Goal: Task Accomplishment & Management: Use online tool/utility

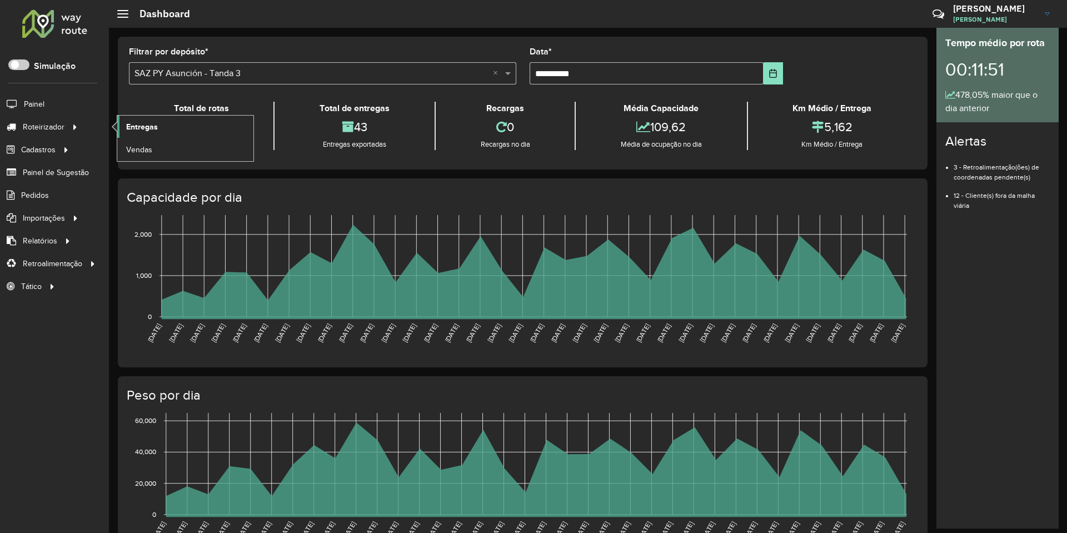
click at [159, 124] on link "Entregas" at bounding box center [185, 127] width 136 height 22
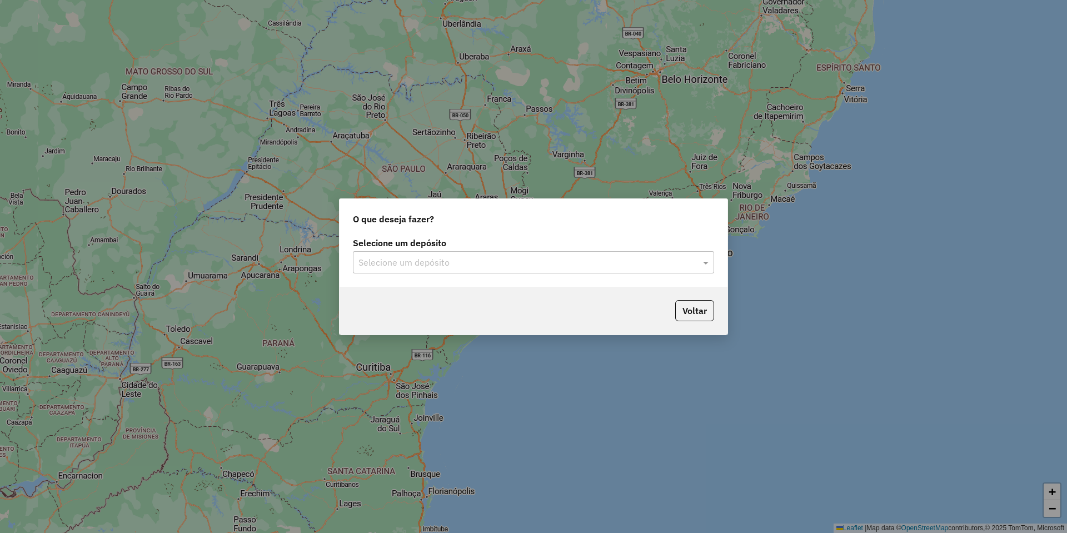
click at [439, 261] on input "text" at bounding box center [522, 262] width 328 height 13
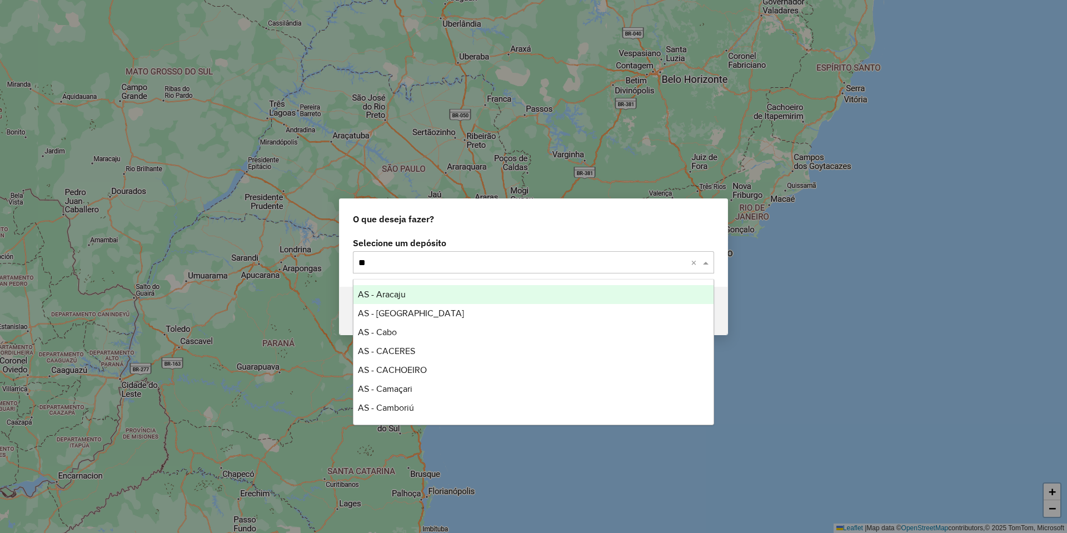
type input "***"
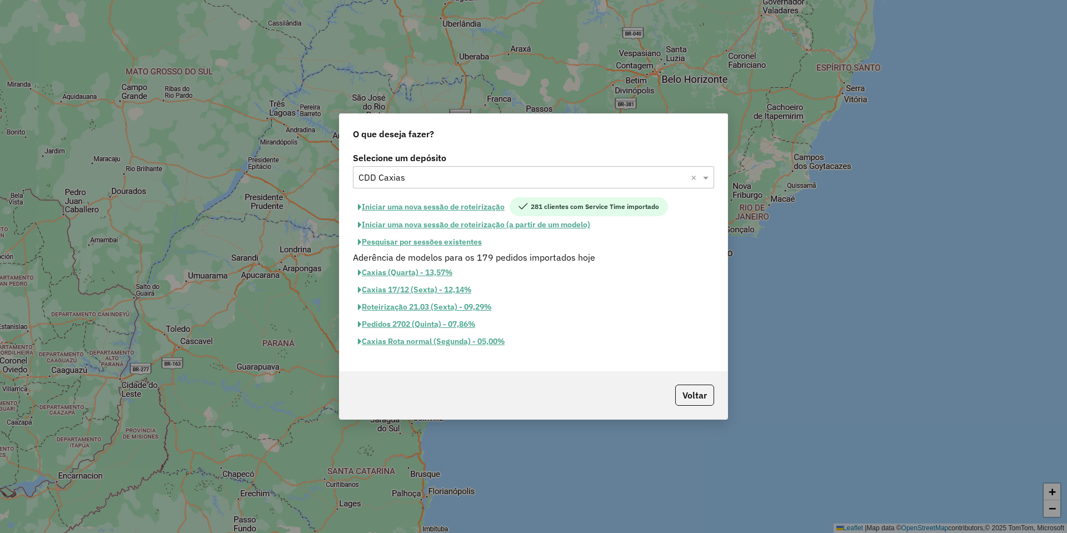
click at [418, 233] on button "Iniciar uma nova sessão de roteirização (a partir de um modelo)" at bounding box center [474, 224] width 242 height 17
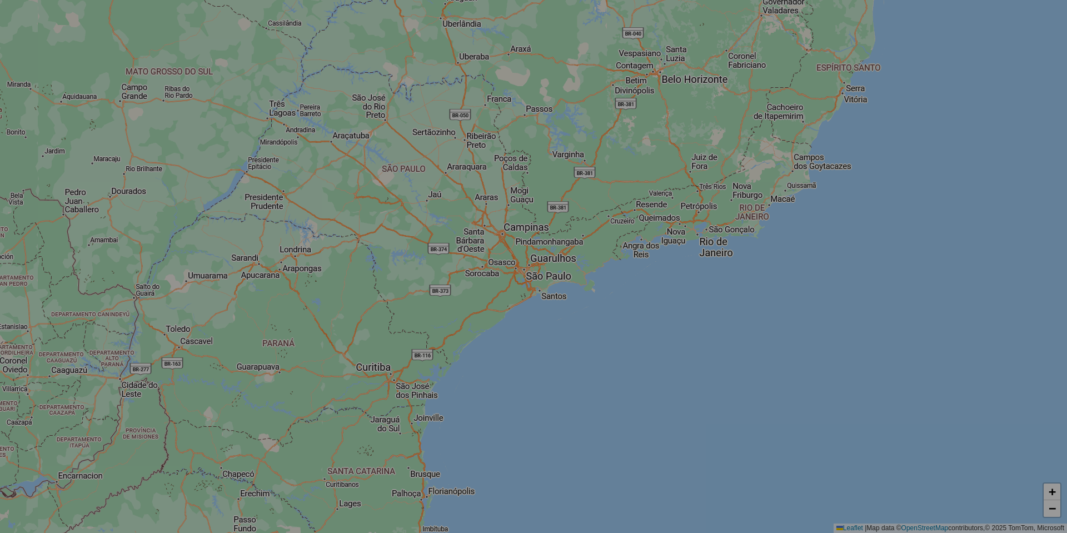
select select "*"
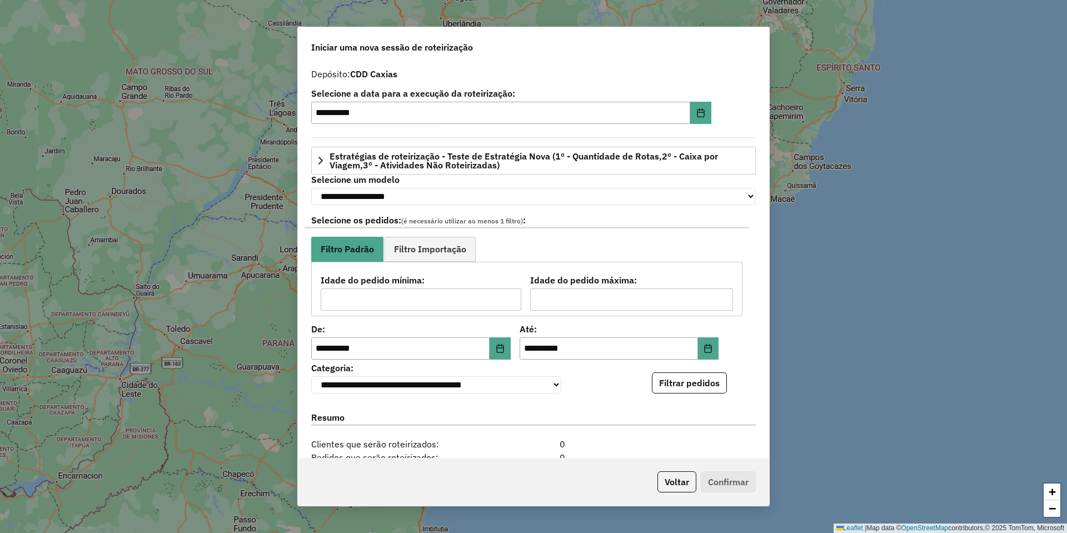
click at [673, 480] on button "Voltar" at bounding box center [676, 481] width 39 height 21
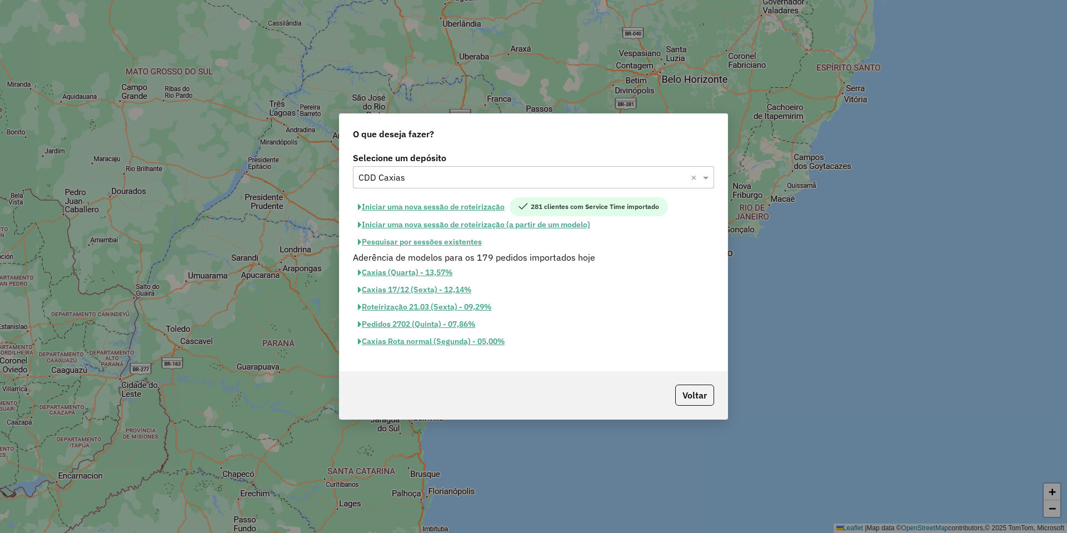
click at [418, 248] on button "Pesquisar por sessões existentes" at bounding box center [420, 241] width 134 height 17
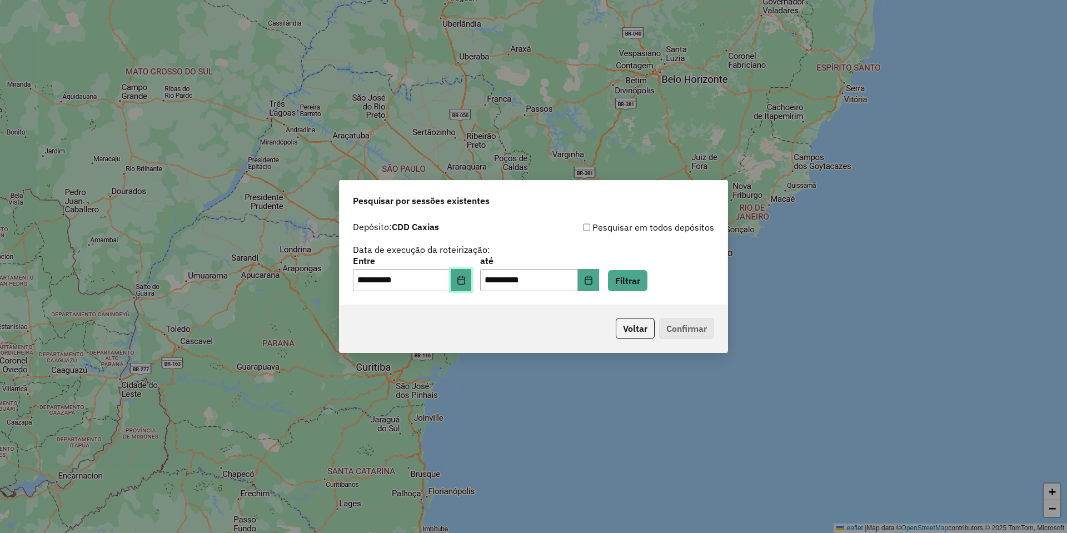
click at [459, 277] on button "Choose Date" at bounding box center [461, 280] width 21 height 22
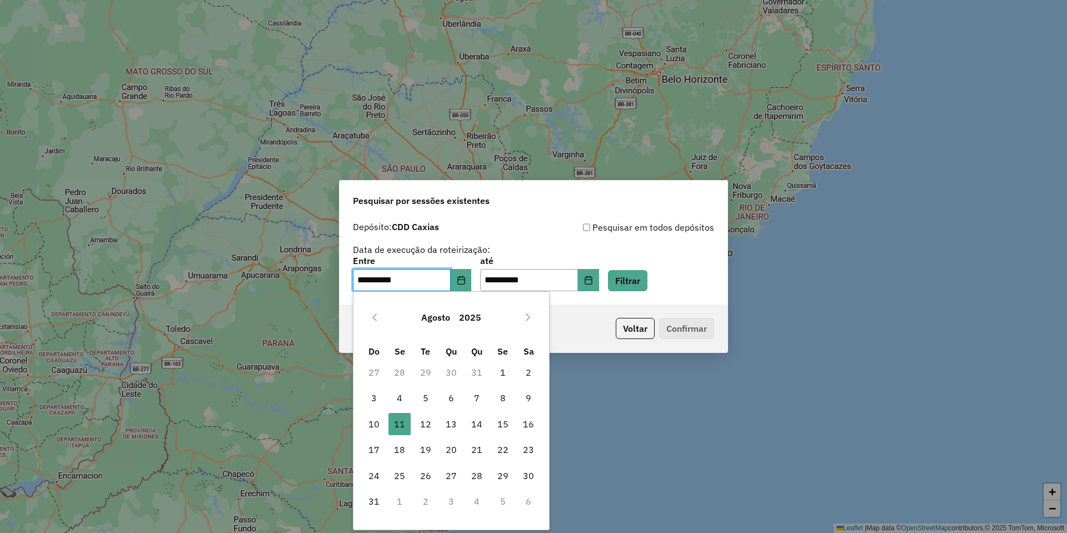
drag, startPoint x: 521, startPoint y: 400, endPoint x: 526, endPoint y: 384, distance: 16.2
click at [522, 400] on span "9" at bounding box center [528, 398] width 22 height 22
type input "**********"
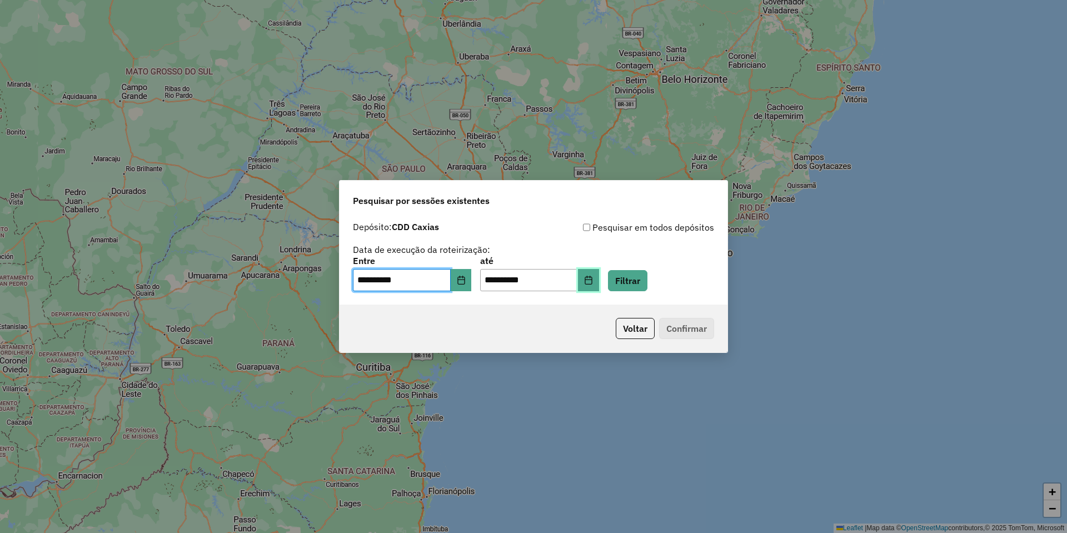
click at [593, 282] on icon "Choose Date" at bounding box center [588, 280] width 9 height 9
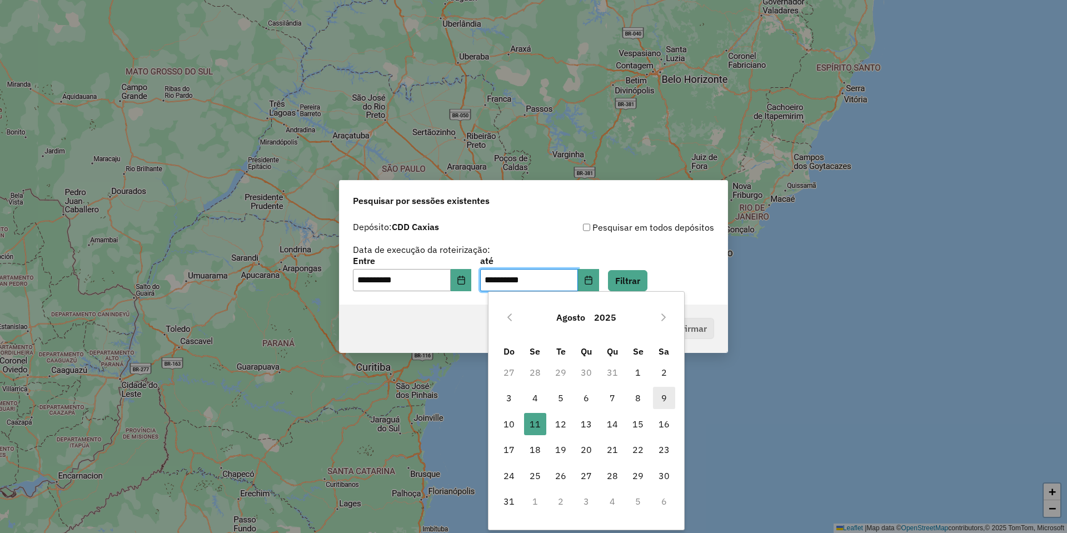
click at [659, 404] on span "9" at bounding box center [664, 398] width 22 height 22
type input "**********"
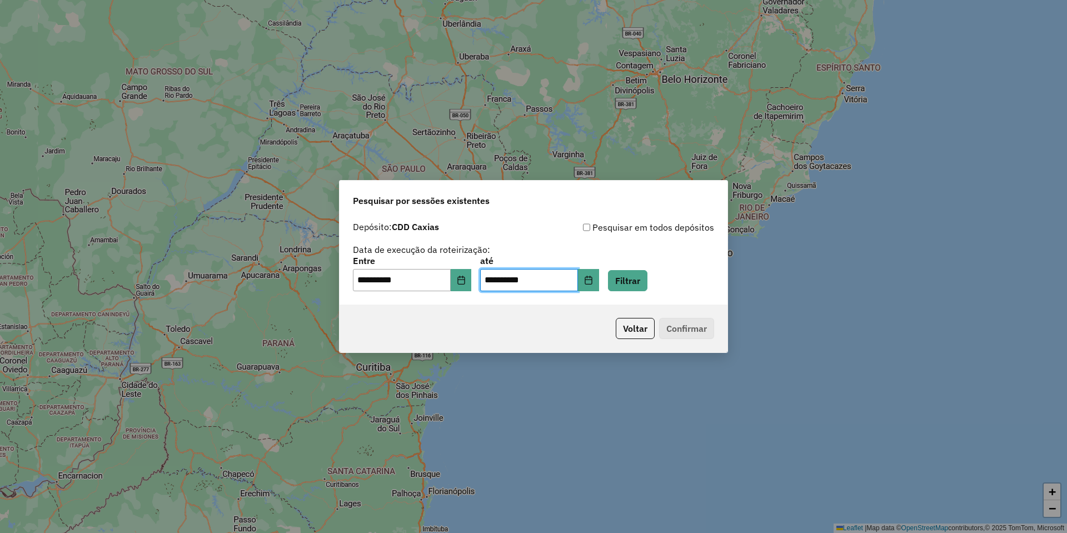
click at [629, 265] on div "**********" at bounding box center [533, 274] width 361 height 34
click at [638, 274] on button "Filtrar" at bounding box center [627, 280] width 39 height 21
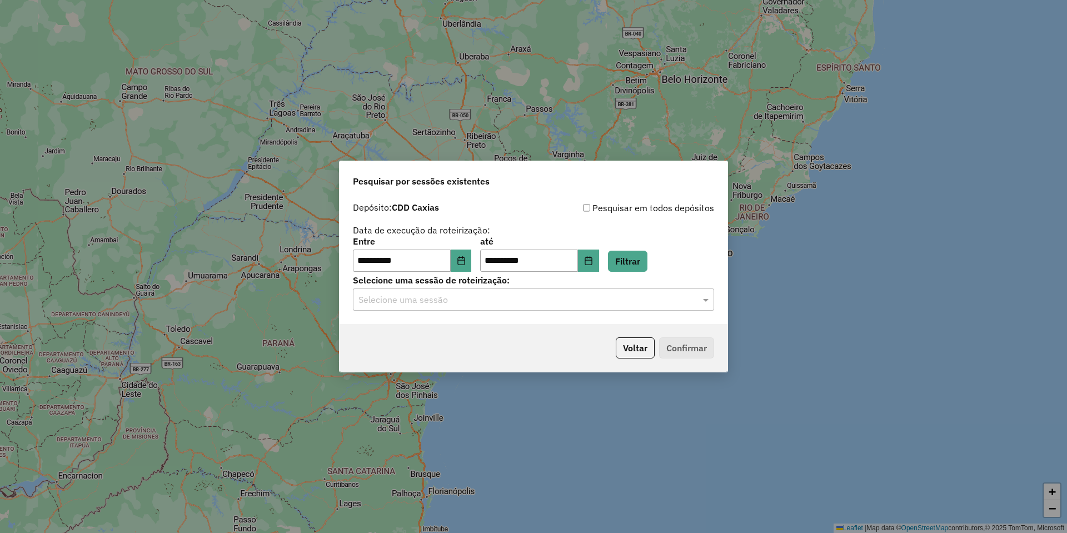
drag, startPoint x: 469, startPoint y: 303, endPoint x: 473, endPoint y: 313, distance: 10.0
click at [469, 304] on input "text" at bounding box center [522, 299] width 328 height 13
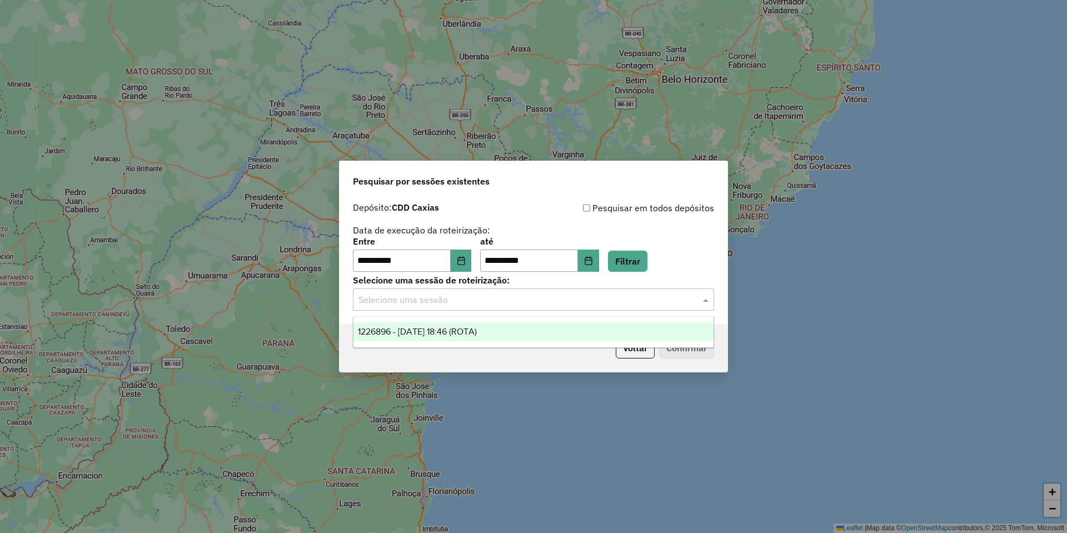
click at [477, 331] on span "1226896 - 09/08/2025 18:46 (ROTA)" at bounding box center [417, 331] width 119 height 9
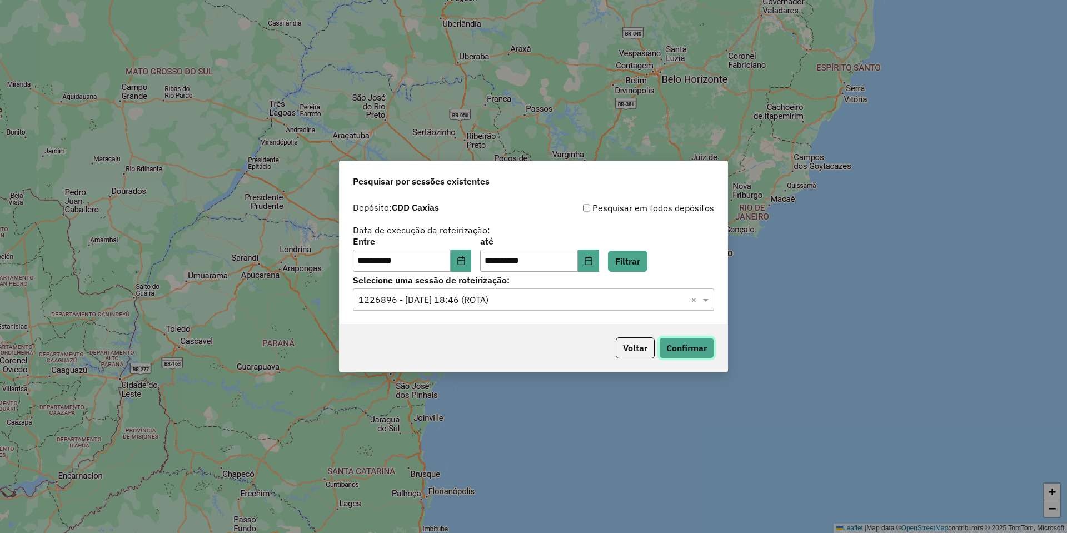
click at [695, 343] on button "Confirmar" at bounding box center [686, 347] width 55 height 21
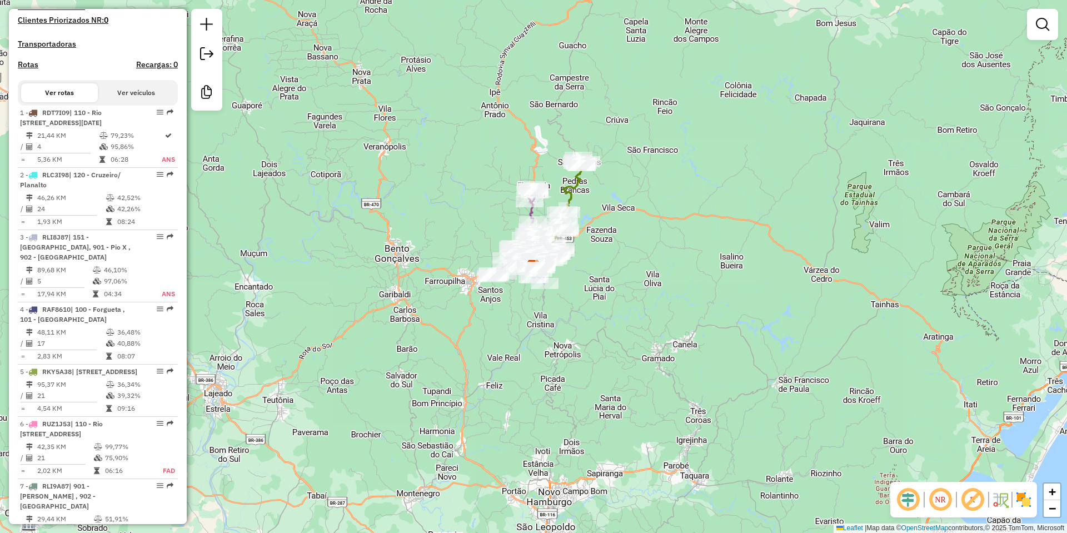
scroll to position [389, 0]
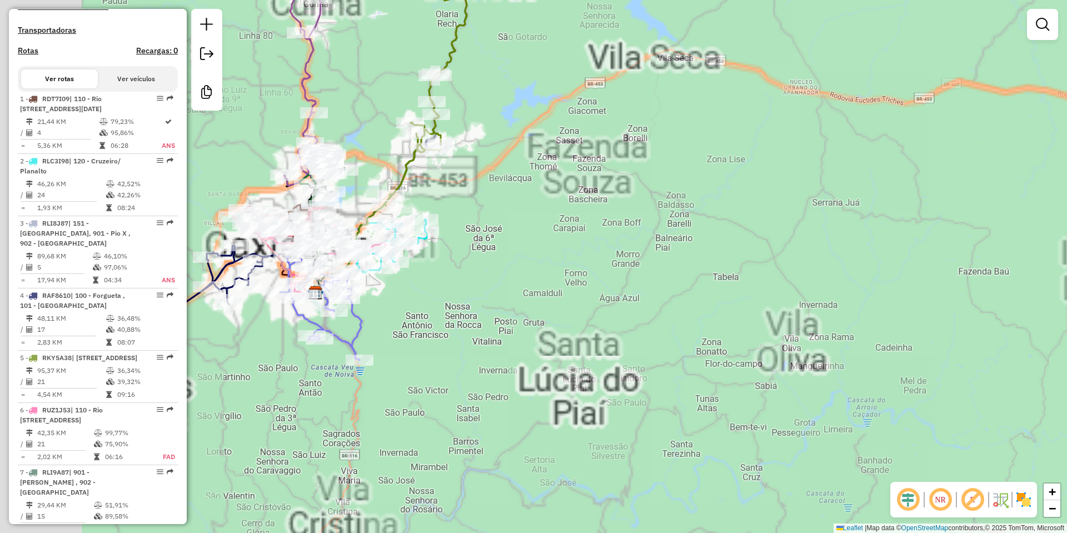
drag, startPoint x: 454, startPoint y: 273, endPoint x: 828, endPoint y: 319, distance: 376.7
click at [828, 319] on div "Janela de atendimento Grade de atendimento Capacidade Transportadoras Veículos …" at bounding box center [533, 266] width 1067 height 533
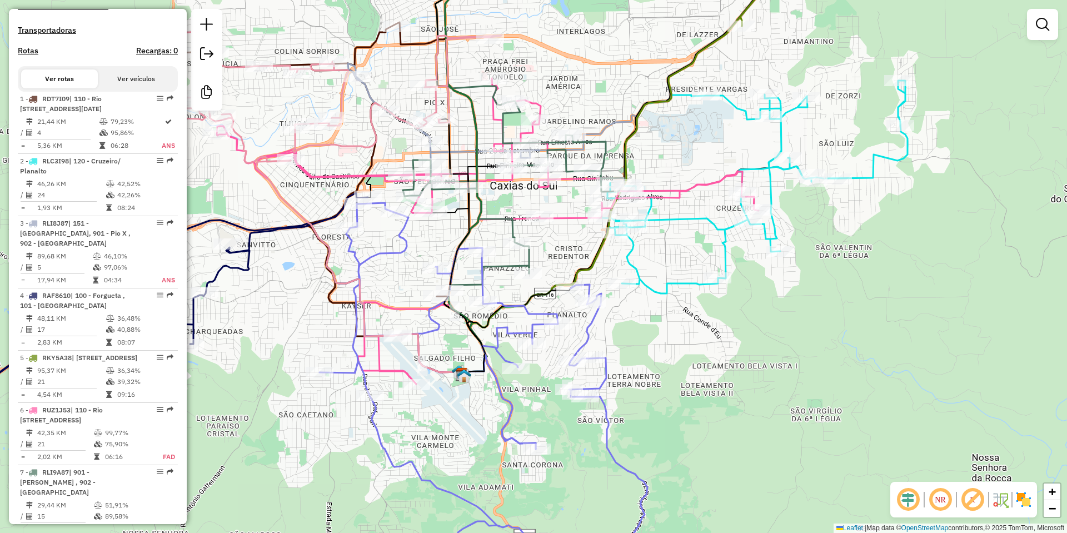
click at [906, 499] on em at bounding box center [907, 499] width 27 height 27
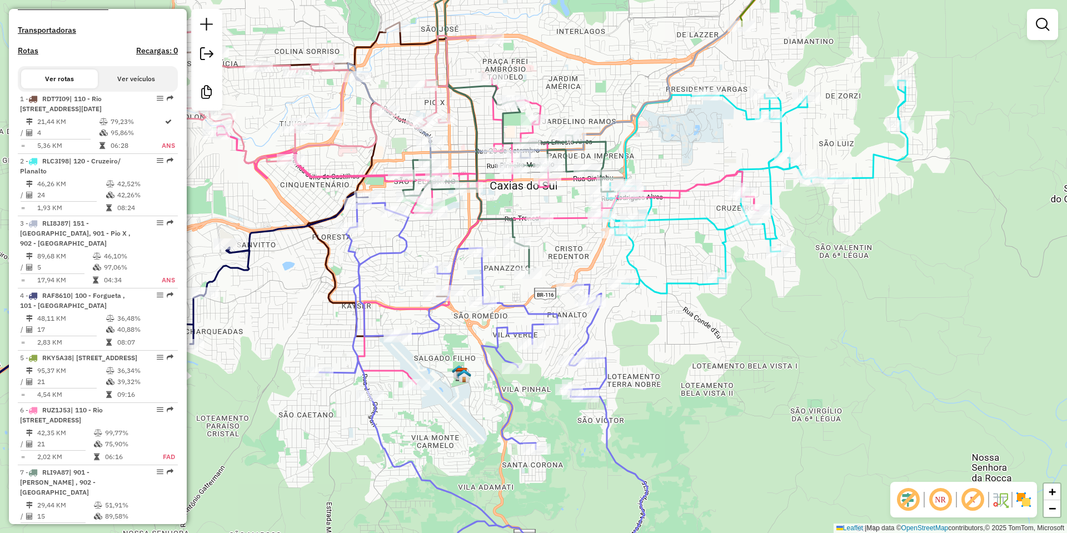
click at [965, 498] on em at bounding box center [972, 499] width 27 height 27
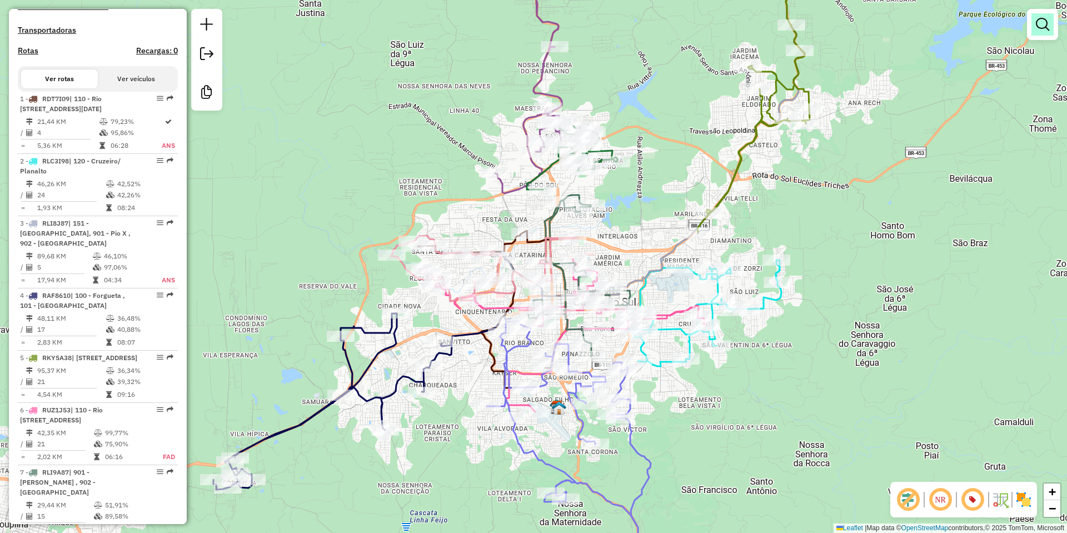
click at [1042, 33] on link at bounding box center [1042, 24] width 22 height 22
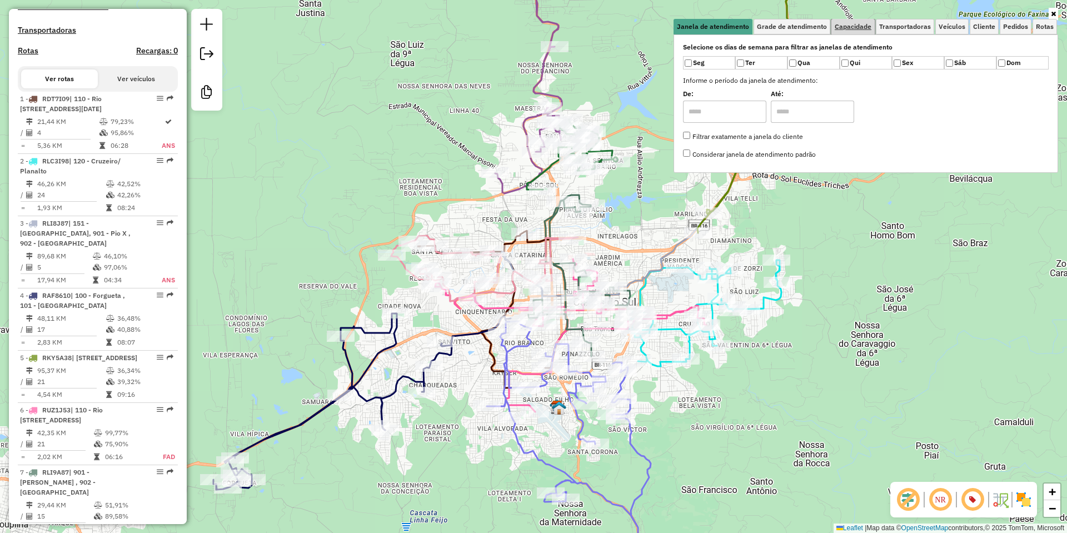
click at [868, 28] on span "Capacidade" at bounding box center [852, 26] width 37 height 7
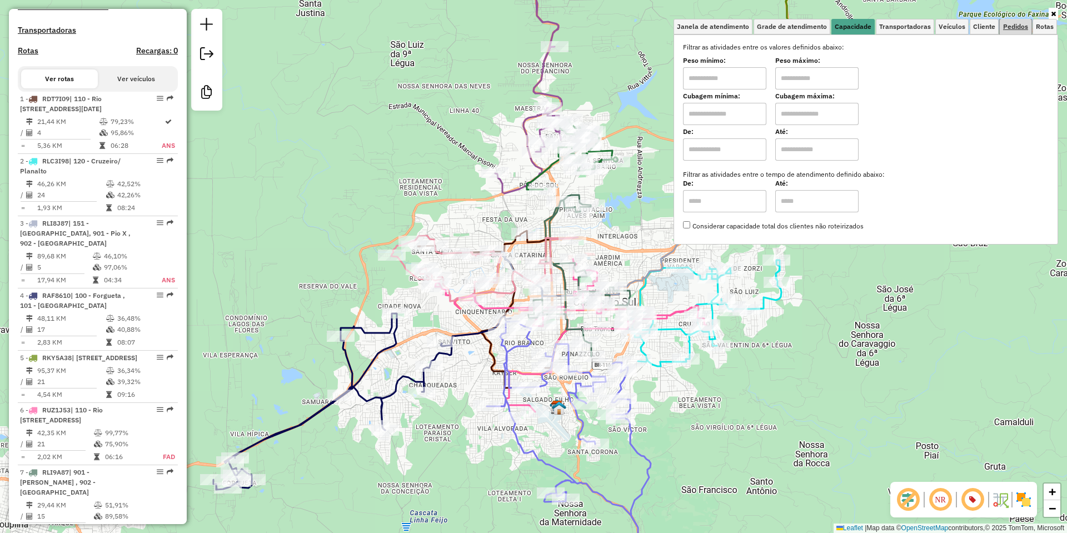
click at [1004, 24] on span "Pedidos" at bounding box center [1015, 26] width 25 height 7
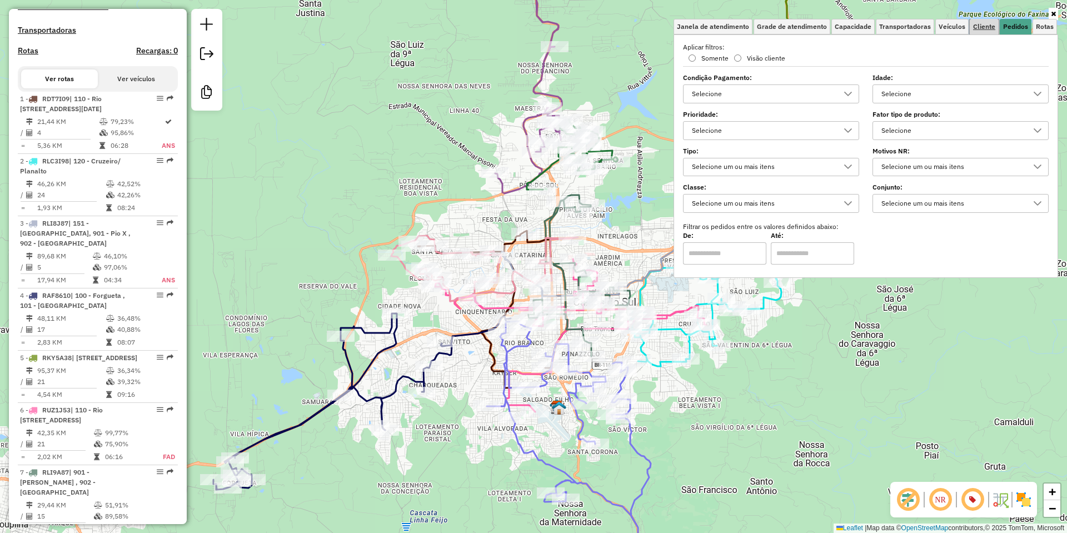
click at [980, 25] on span "Cliente" at bounding box center [984, 26] width 22 height 7
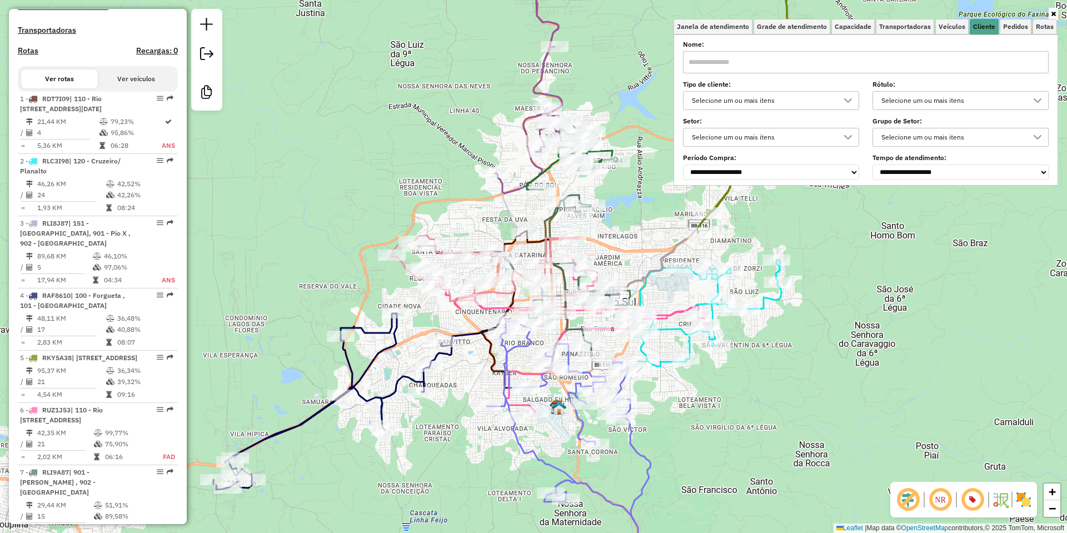
click at [766, 98] on div "Selecione um ou mais itens" at bounding box center [762, 101] width 149 height 18
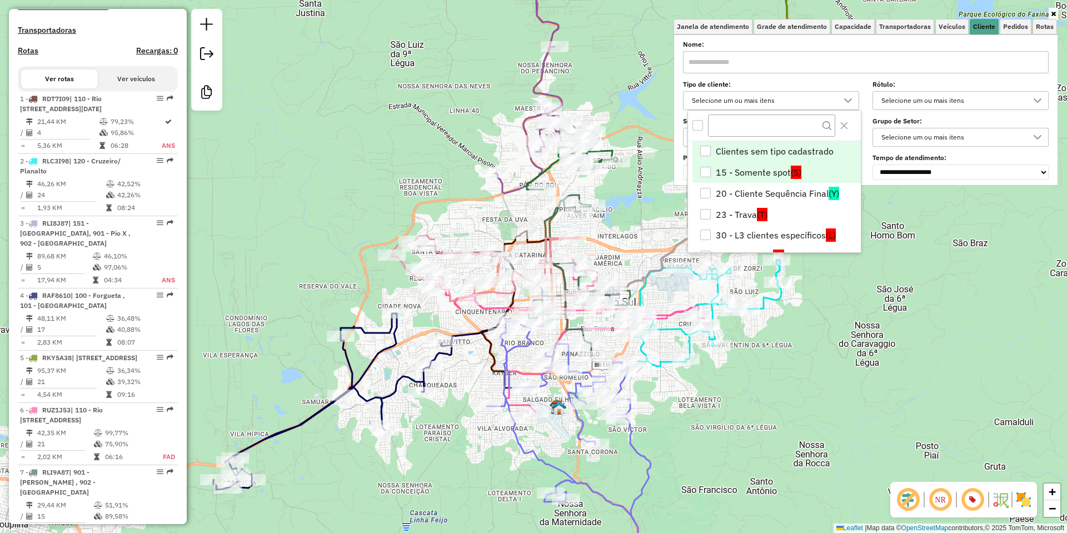
click at [754, 173] on li "15 - Somente spot (S)" at bounding box center [776, 172] width 168 height 21
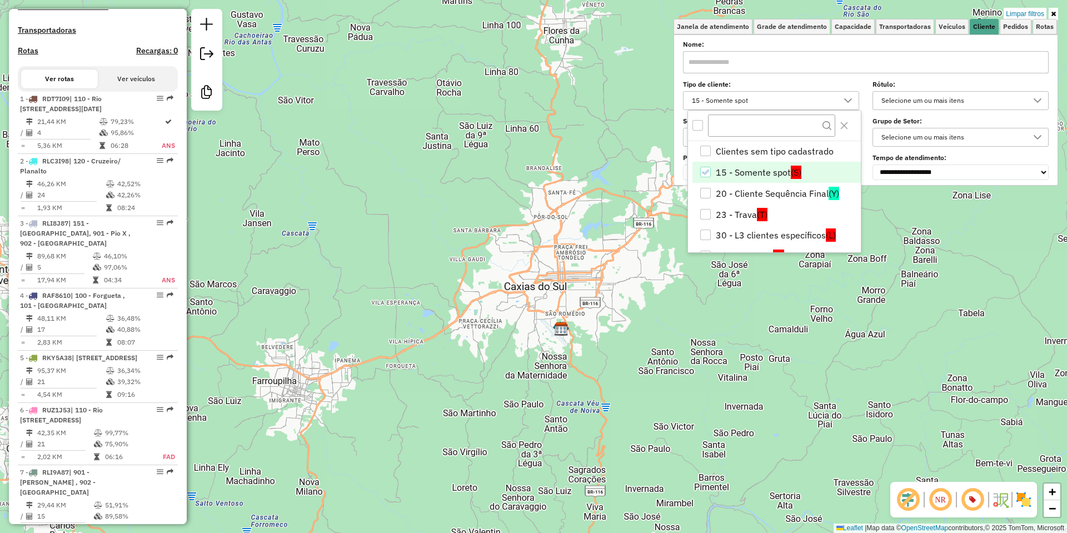
click at [771, 177] on li "15 - Somente spot (S)" at bounding box center [776, 172] width 168 height 21
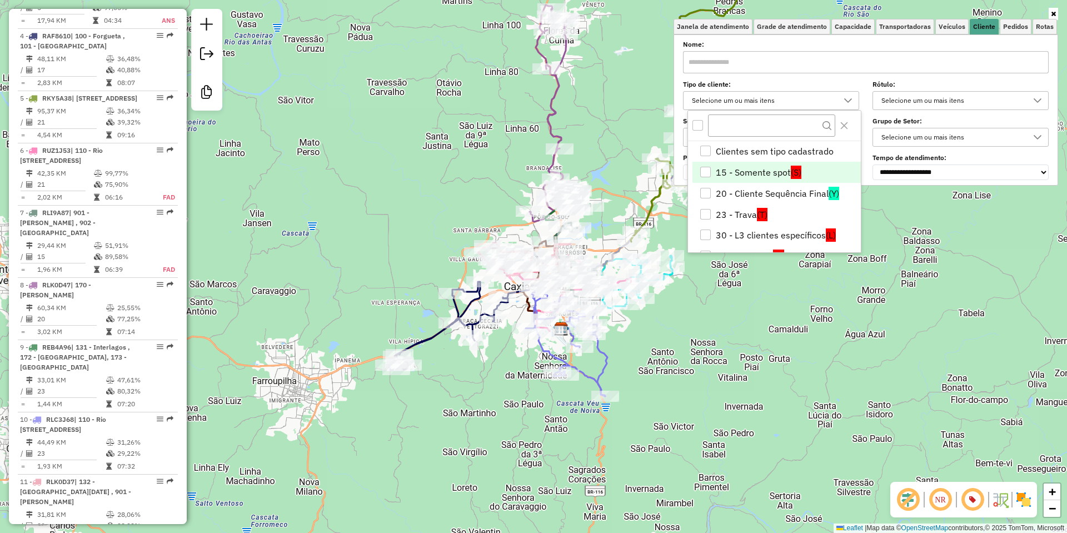
scroll to position [407, 0]
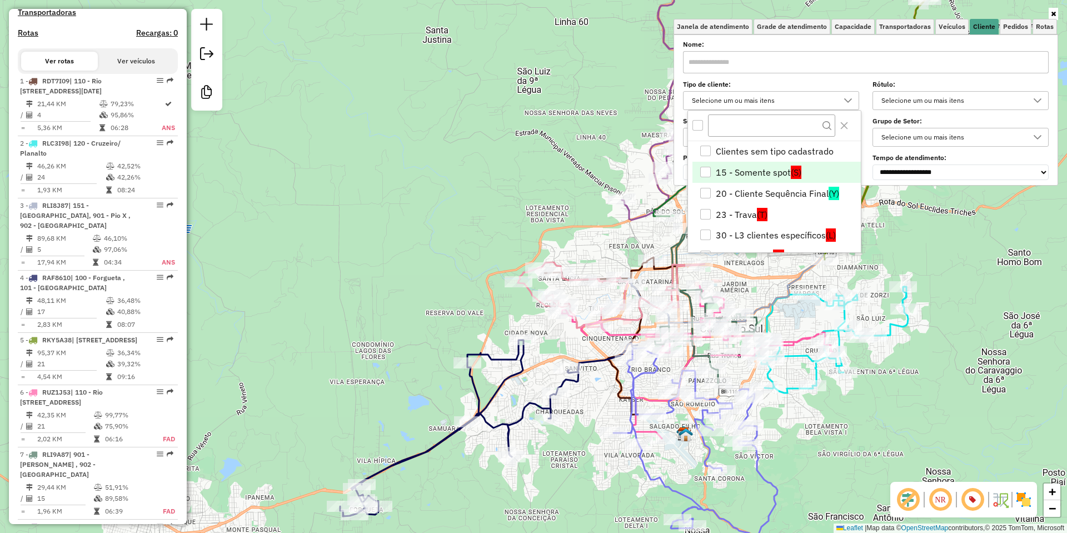
drag, startPoint x: 567, startPoint y: 231, endPoint x: 418, endPoint y: 244, distance: 149.5
click at [418, 244] on div "Janela de atendimento Grade de atendimento Capacidade Transportadoras Veículos …" at bounding box center [533, 266] width 1067 height 533
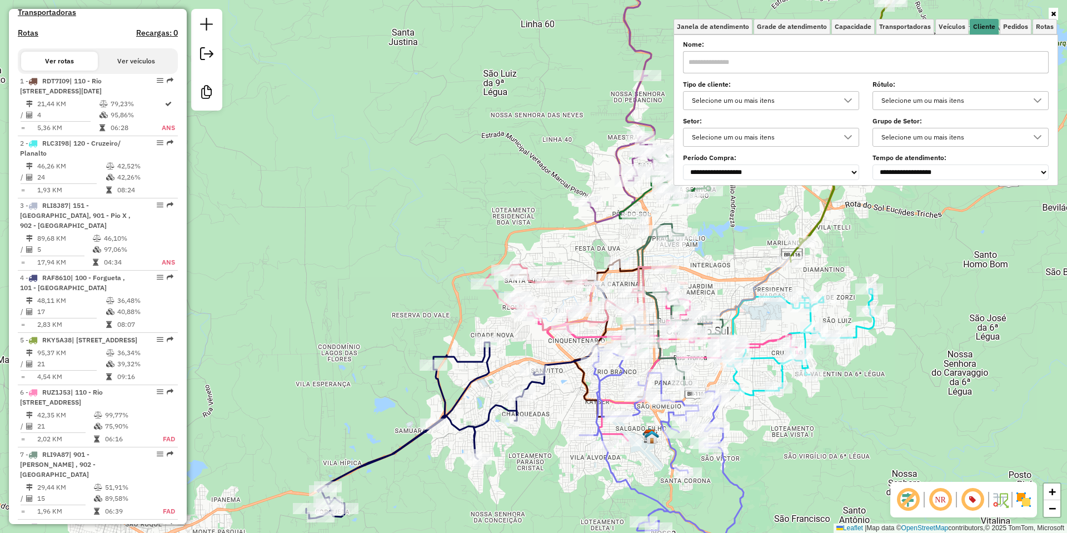
click at [946, 329] on div "Janela de atendimento Grade de atendimento Capacidade Transportadoras Veículos …" at bounding box center [533, 266] width 1067 height 533
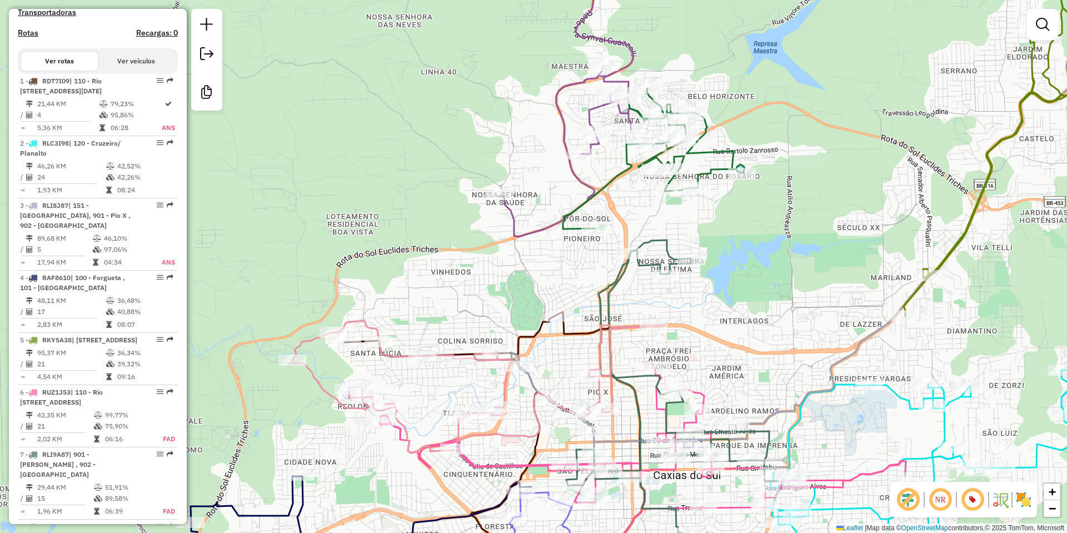
drag, startPoint x: 770, startPoint y: 223, endPoint x: 731, endPoint y: 225, distance: 39.5
click at [731, 225] on div "Janela de atendimento Grade de atendimento Capacidade Transportadoras Veículos …" at bounding box center [533, 266] width 1067 height 533
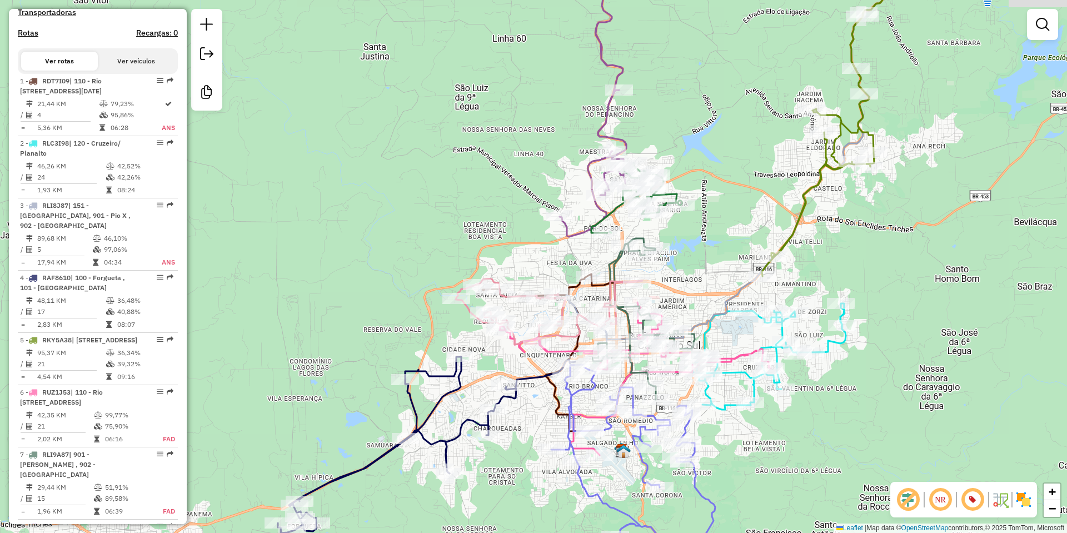
drag, startPoint x: 806, startPoint y: 213, endPoint x: 723, endPoint y: 222, distance: 83.8
click at [723, 222] on div "Rota 9 - Placa REB4A96 13402880 - SUELEN DE BITTENCOUR Rota 9 - Placa REB4A96 1…" at bounding box center [533, 266] width 1067 height 533
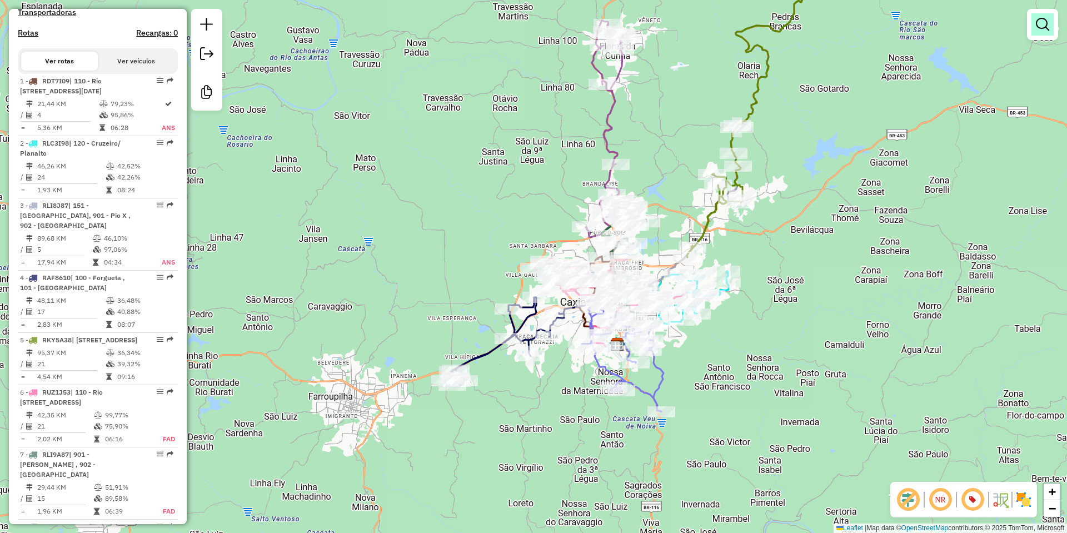
click at [1044, 28] on em at bounding box center [1042, 24] width 13 height 13
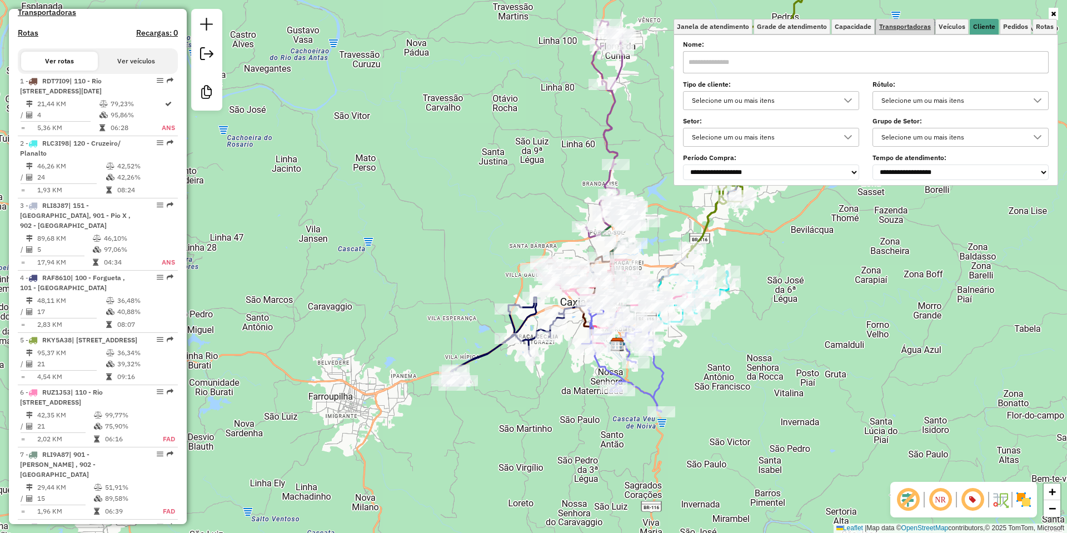
click at [908, 31] on link "Transportadoras" at bounding box center [905, 27] width 58 height 16
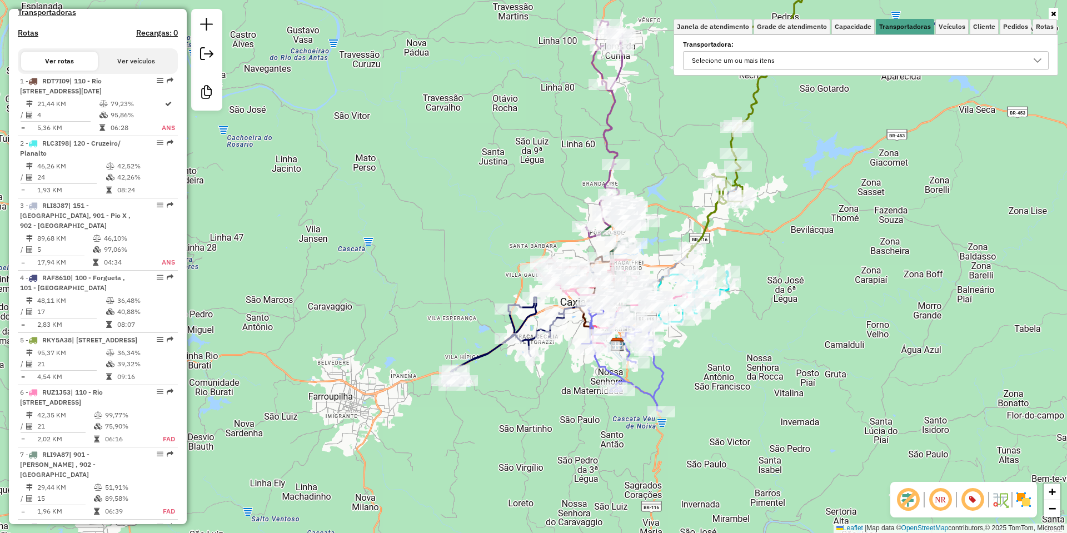
click at [776, 54] on div "Selecione um ou mais itens" at bounding box center [733, 61] width 91 height 18
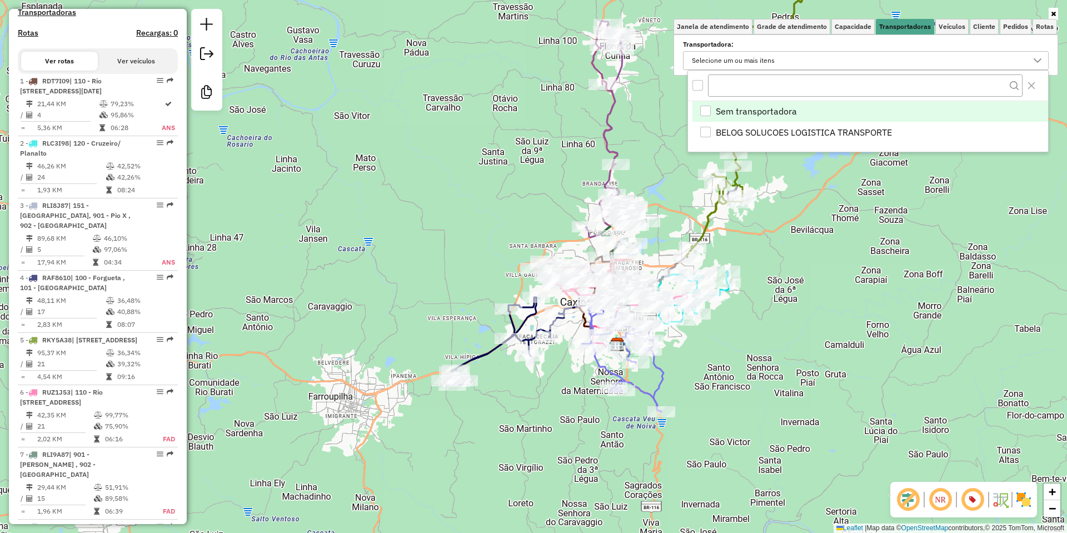
click at [776, 56] on div "Selecione um ou mais itens" at bounding box center [733, 61] width 91 height 18
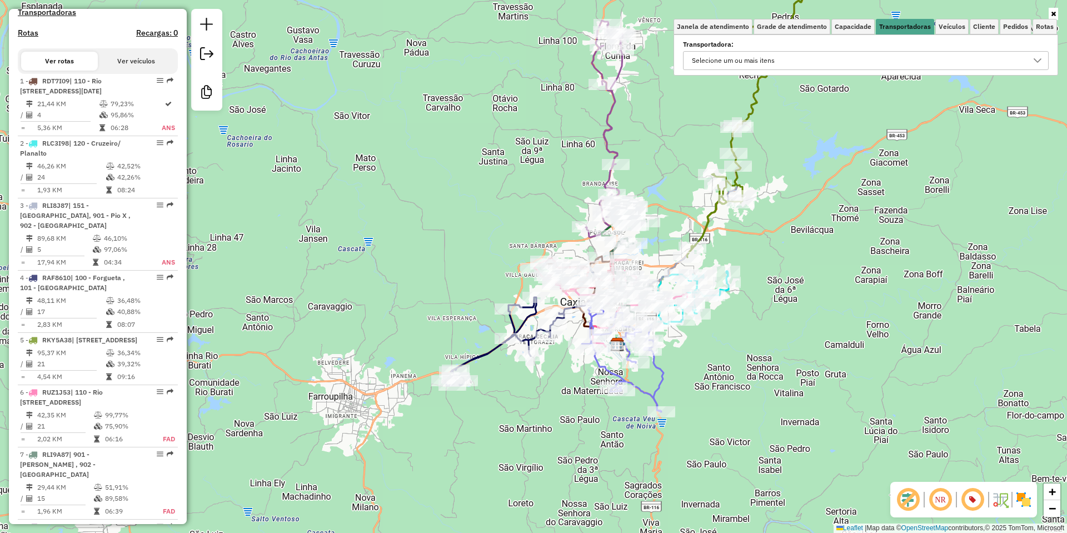
click at [844, 10] on div at bounding box center [865, 14] width 384 height 10
click at [852, 22] on link "Capacidade" at bounding box center [852, 27] width 43 height 16
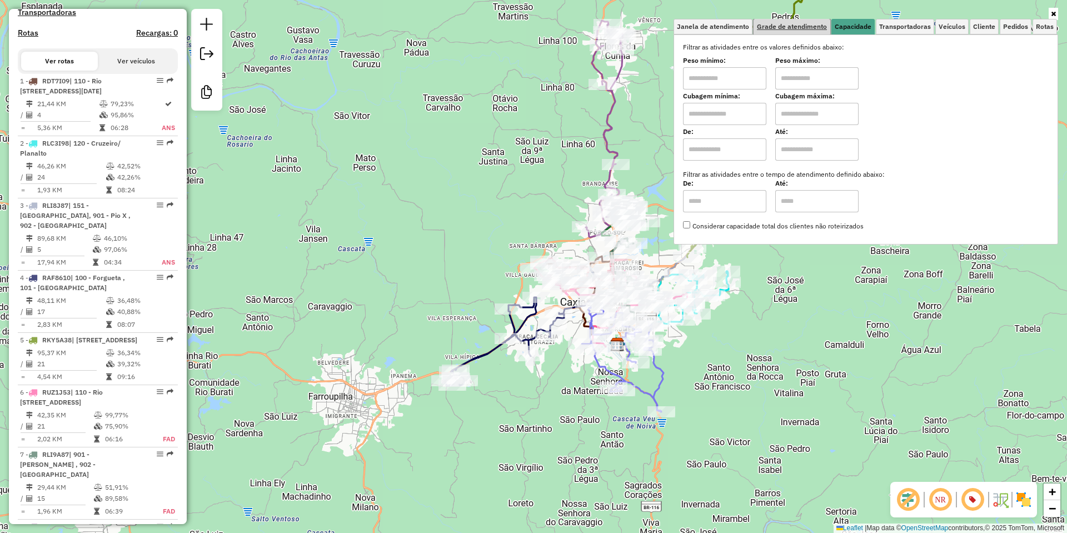
click at [792, 22] on link "Grade de atendimento" at bounding box center [791, 27] width 77 height 16
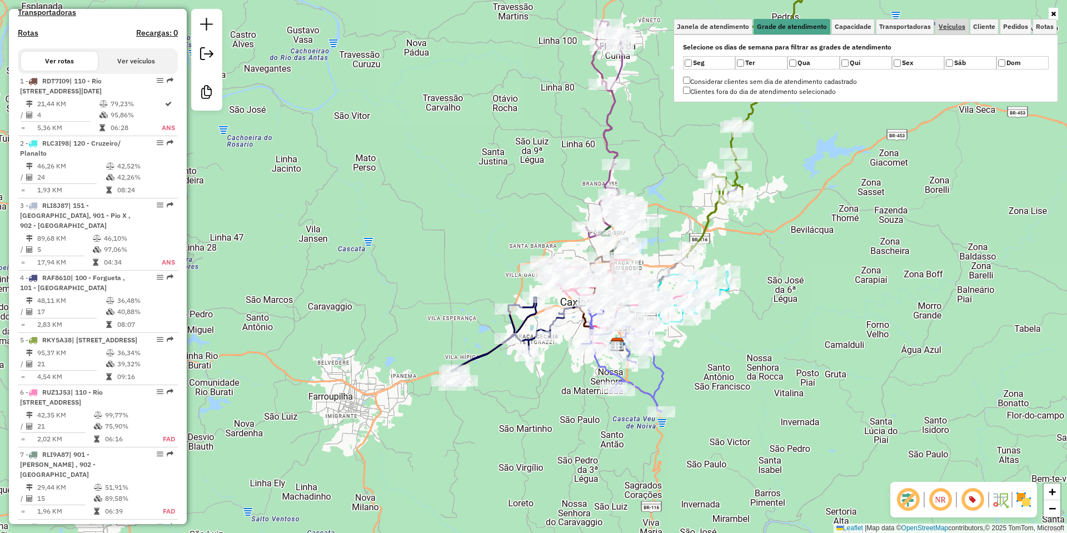
drag, startPoint x: 951, startPoint y: 18, endPoint x: 947, endPoint y: 23, distance: 6.7
click at [952, 19] on div "Janela de atendimento Grade de atendimento Capacidade Transportadoras Veículos …" at bounding box center [865, 55] width 384 height 93
click at [949, 24] on span "Veículos" at bounding box center [951, 26] width 27 height 7
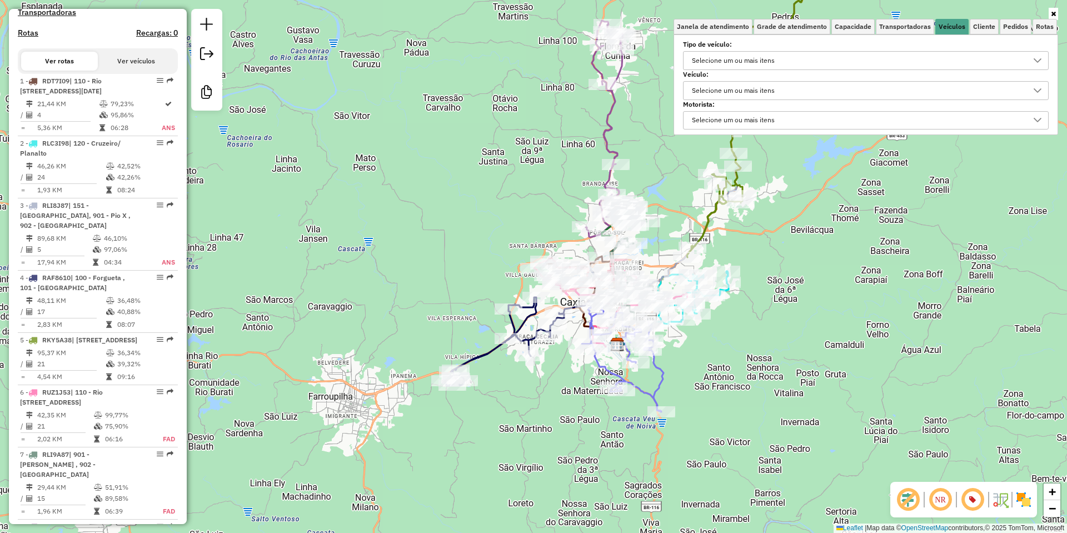
click at [778, 68] on div "Selecione um ou mais itens" at bounding box center [733, 61] width 91 height 18
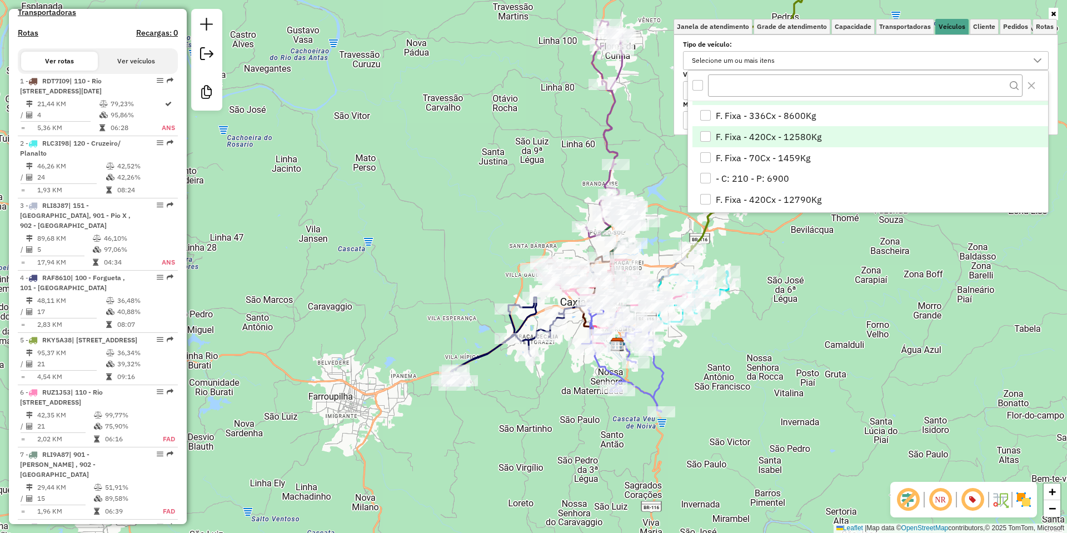
scroll to position [23, 0]
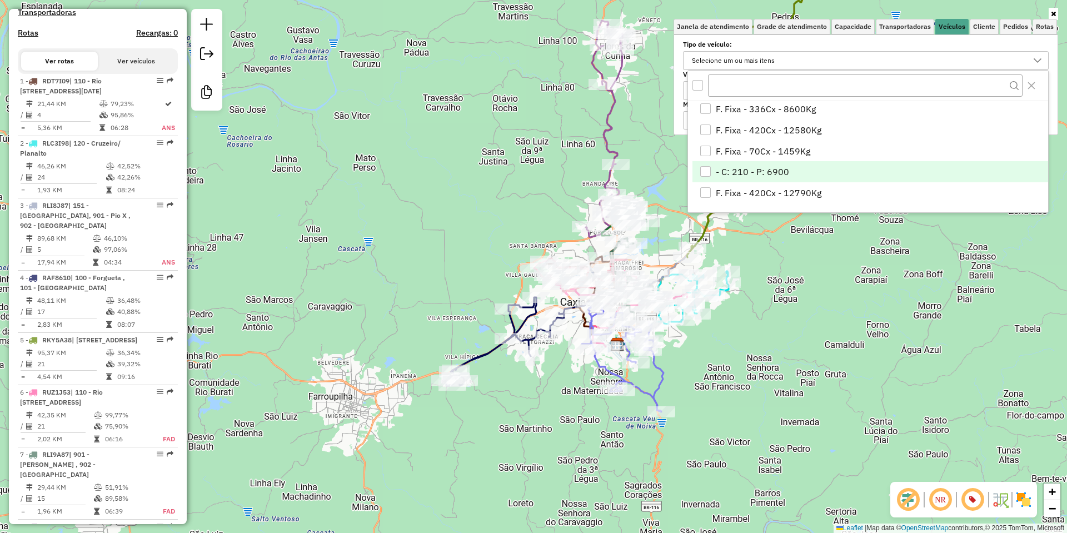
click at [746, 179] on li "- C: 210 - P: 6900" at bounding box center [870, 171] width 356 height 21
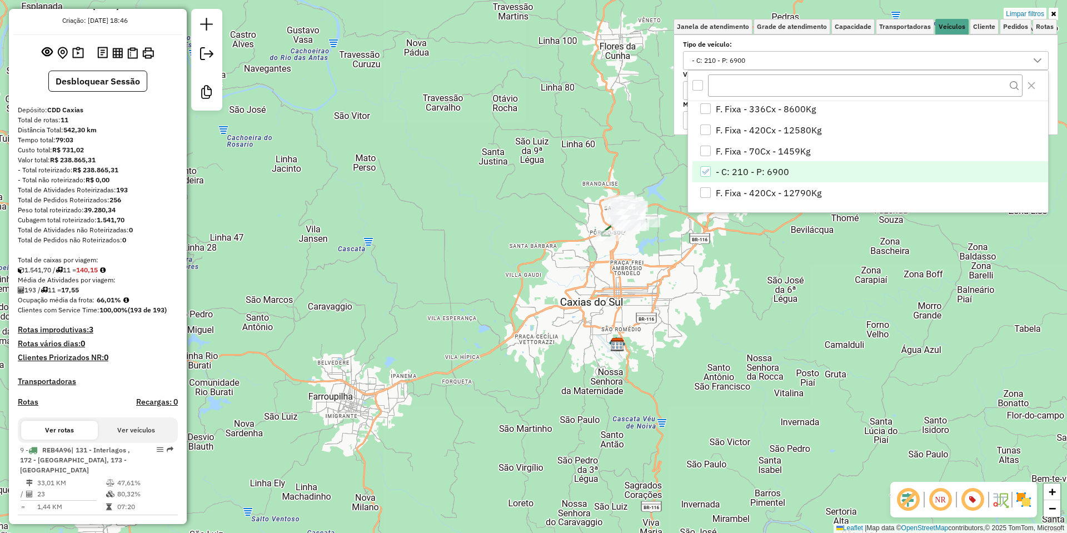
scroll to position [0, 0]
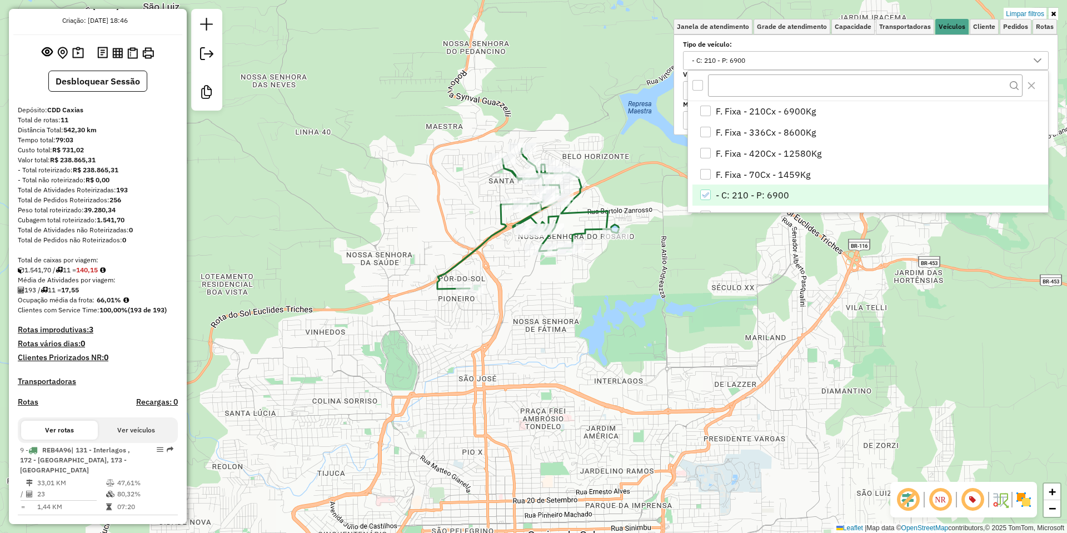
click at [493, 234] on icon at bounding box center [528, 218] width 182 height 141
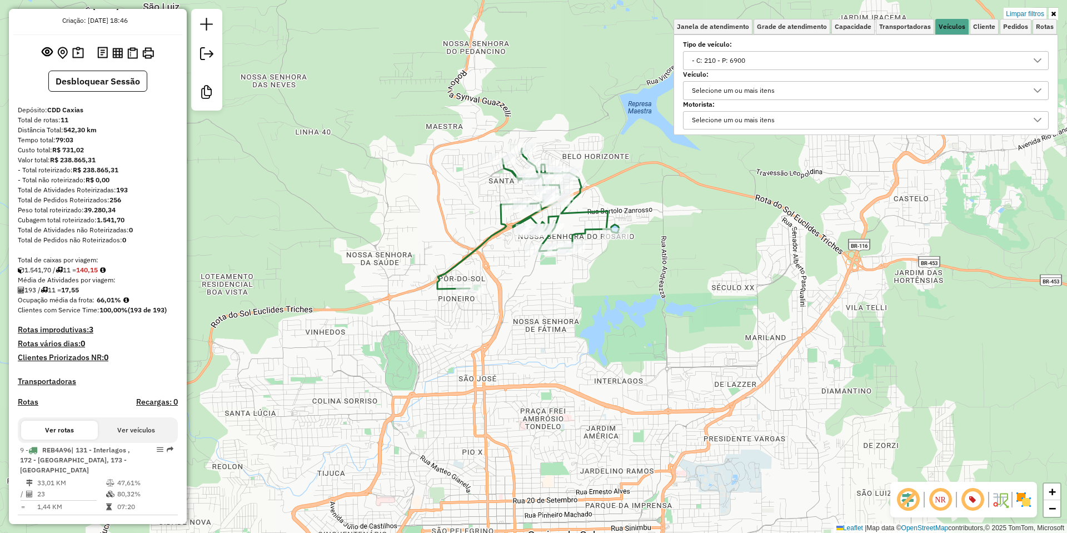
select select "**********"
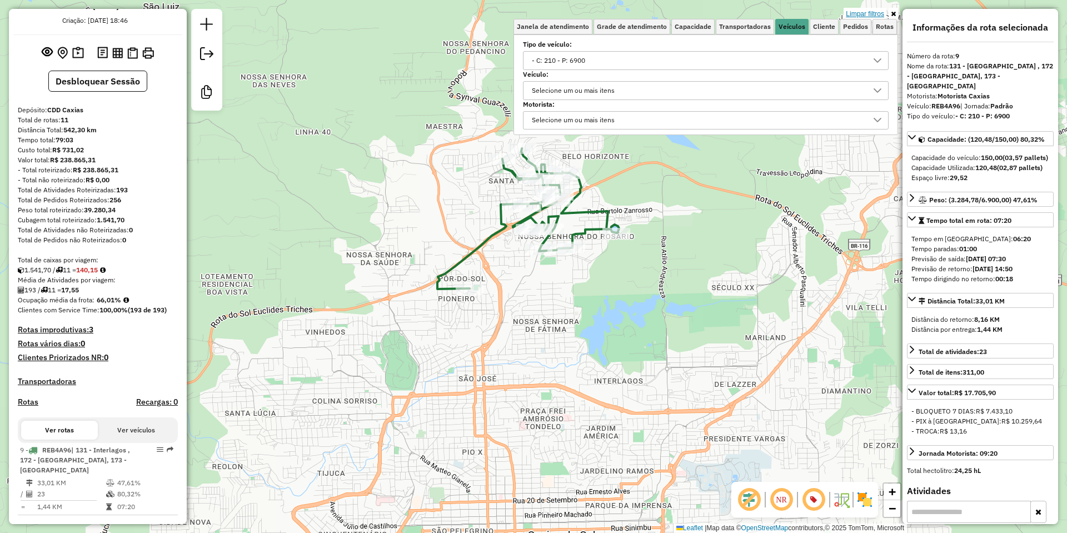
click at [854, 16] on link "Limpar filtros" at bounding box center [864, 14] width 43 height 12
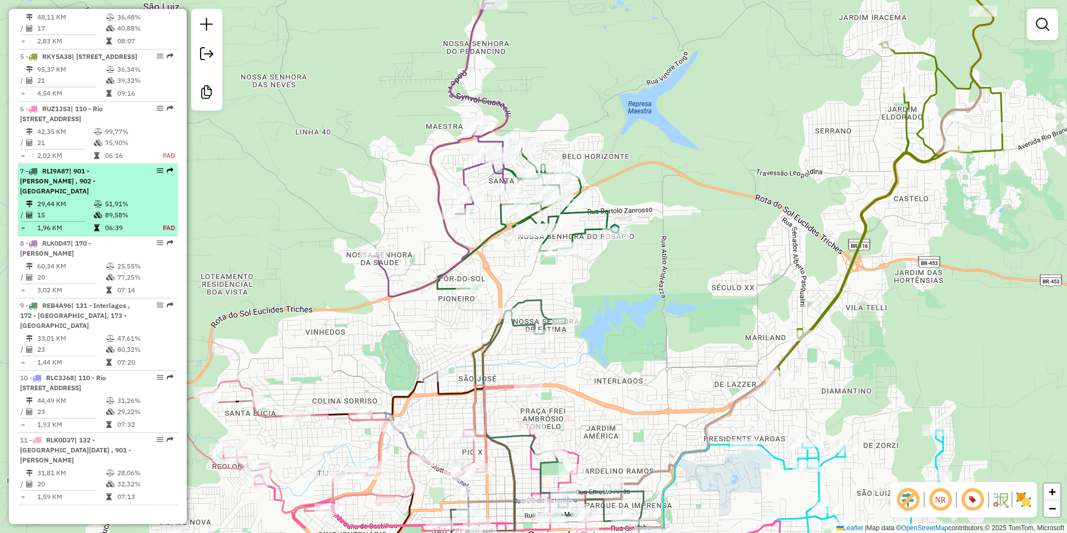
scroll to position [740, 0]
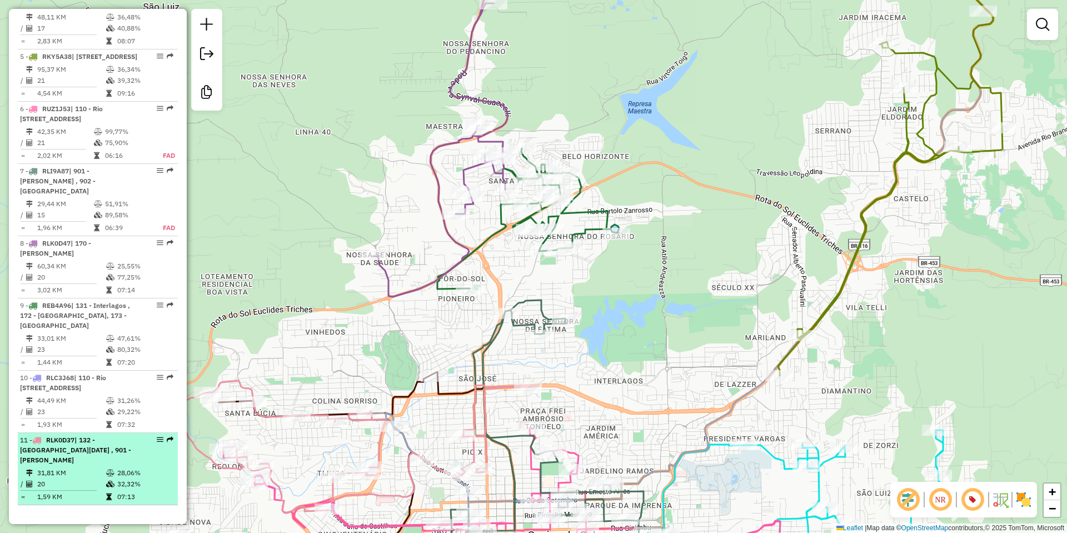
click at [63, 478] on td "20" at bounding box center [71, 483] width 69 height 11
select select "**********"
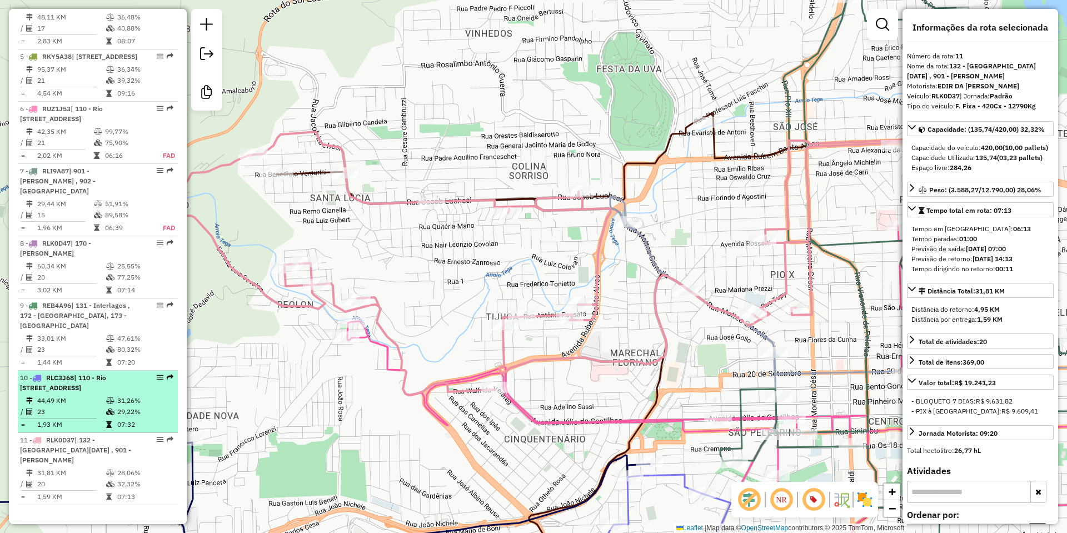
click at [72, 406] on td "44,49 KM" at bounding box center [71, 400] width 69 height 11
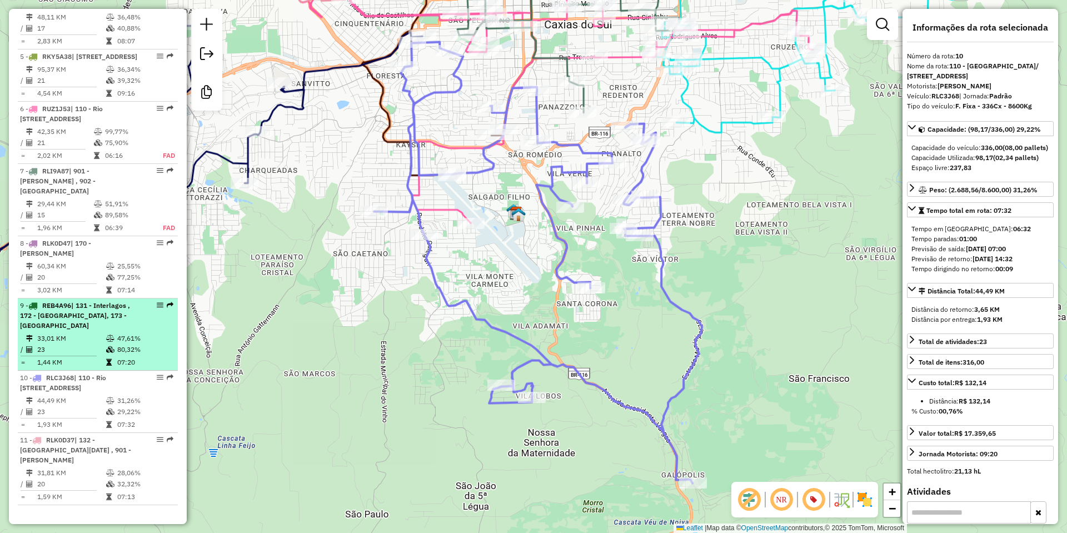
click at [74, 333] on td "33,01 KM" at bounding box center [71, 338] width 69 height 11
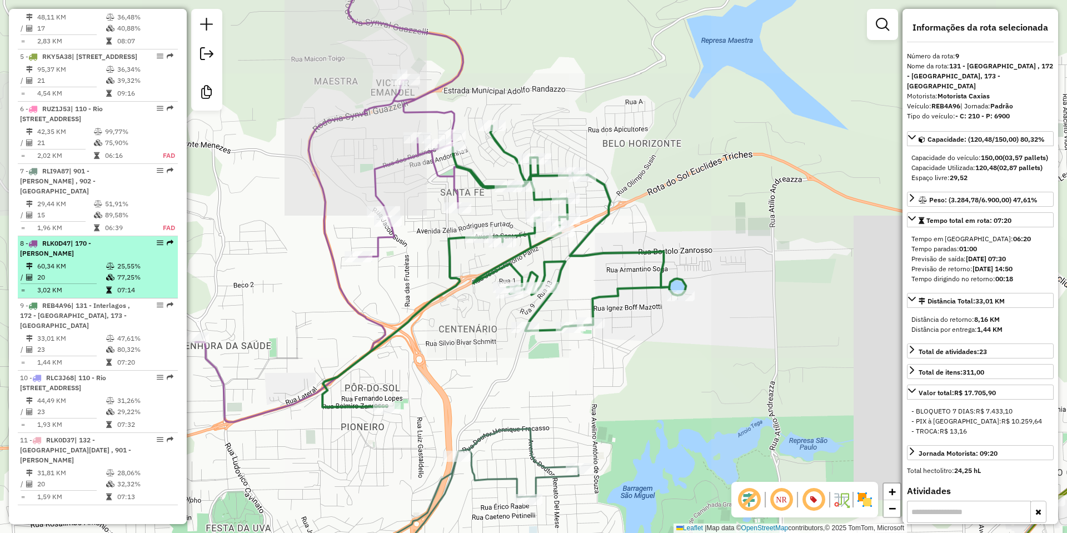
click at [82, 272] on td "20" at bounding box center [71, 277] width 69 height 11
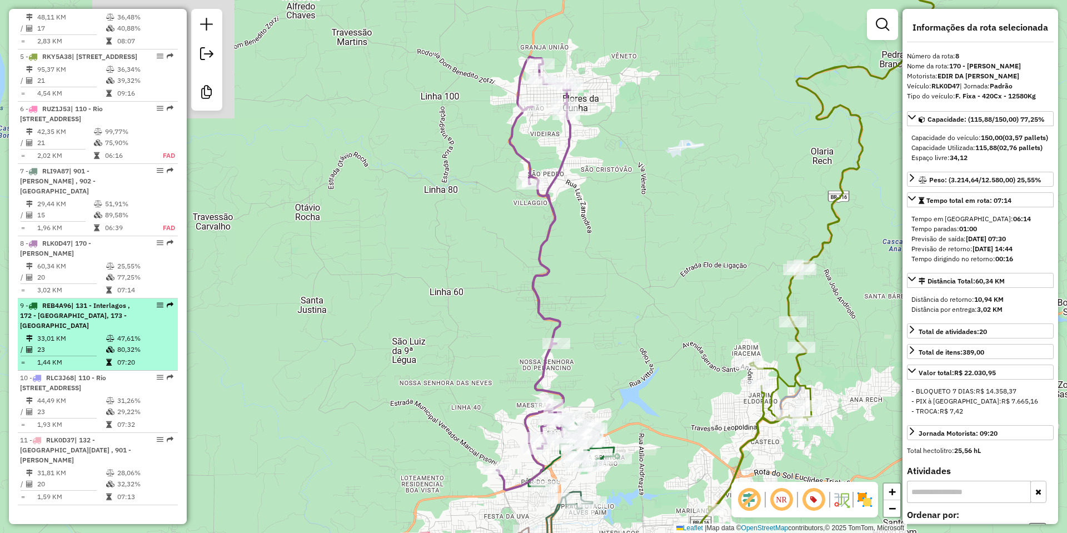
click at [96, 357] on td "1,44 KM" at bounding box center [71, 362] width 69 height 11
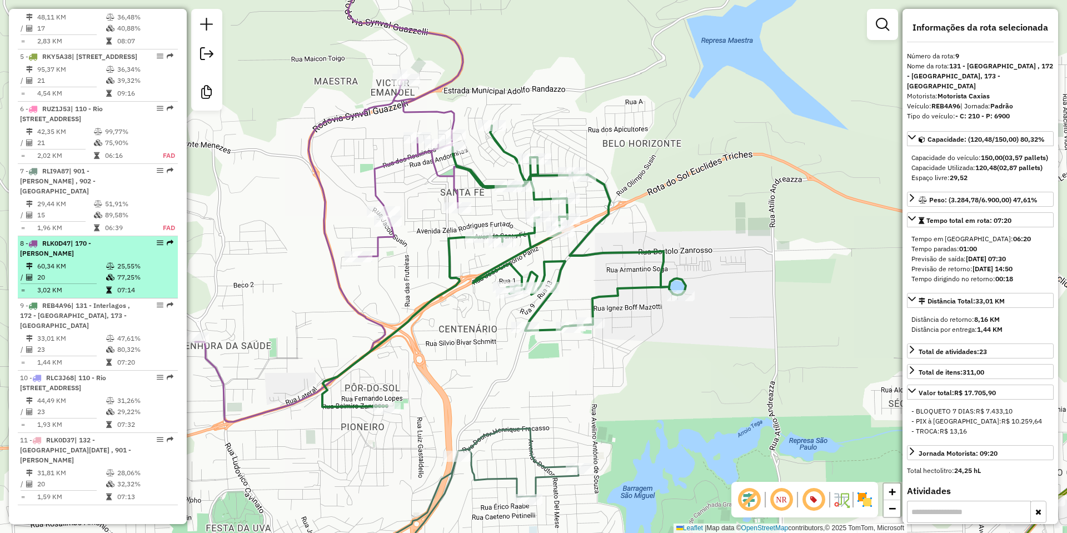
scroll to position [684, 0]
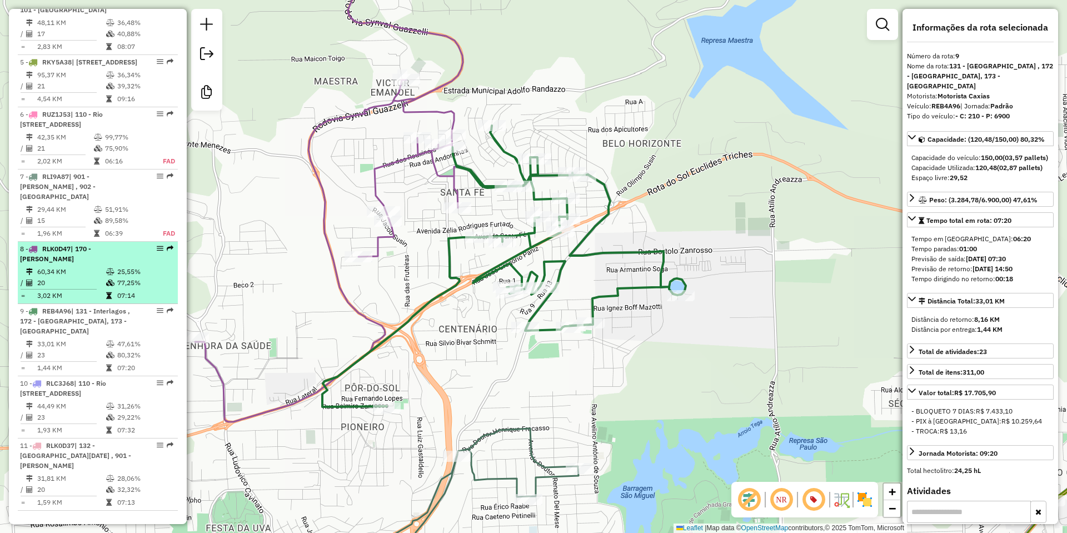
click at [86, 263] on span "| 170 - [PERSON_NAME]" at bounding box center [55, 253] width 71 height 18
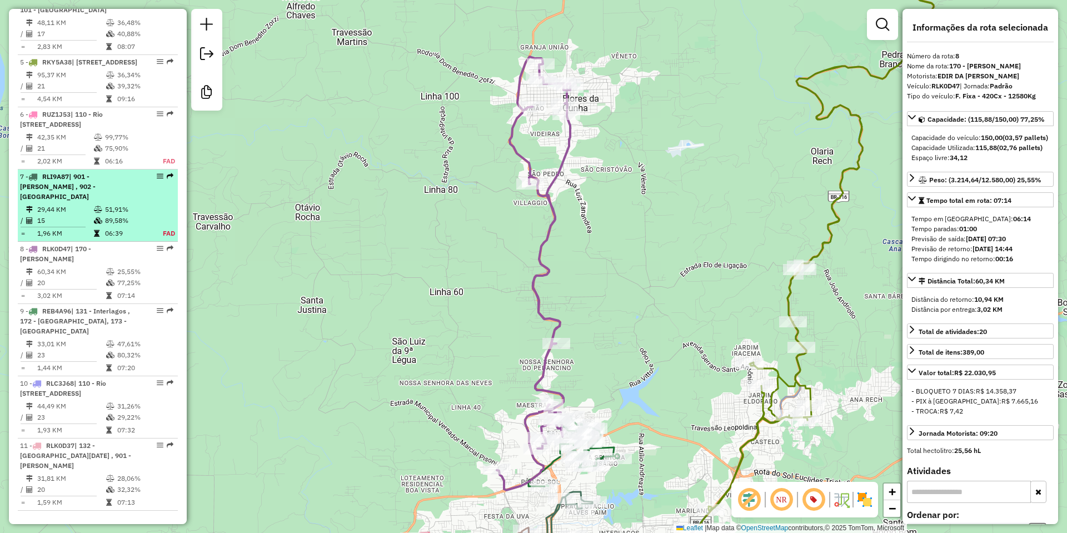
click at [100, 226] on td at bounding box center [98, 220] width 11 height 11
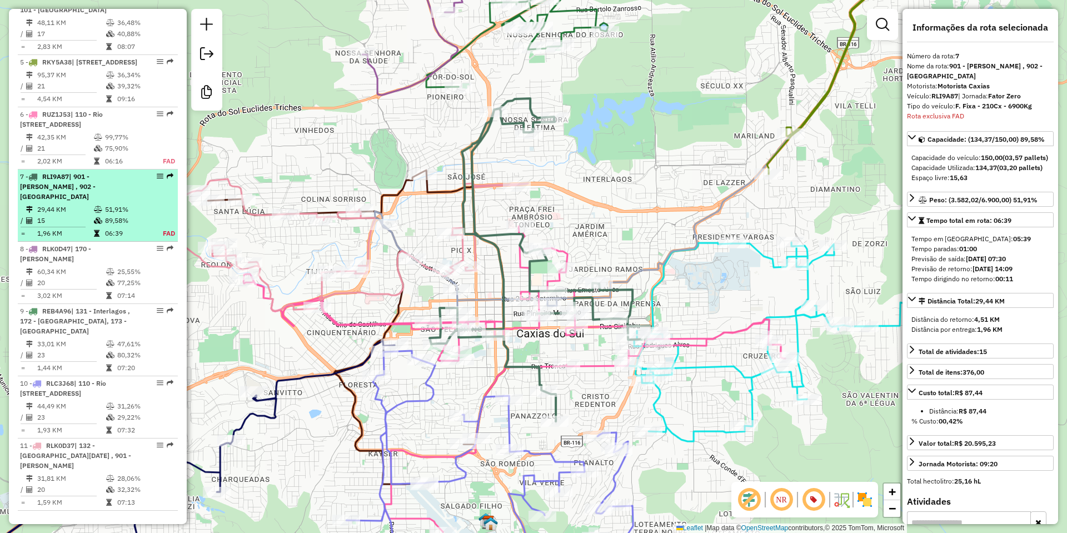
click at [96, 201] on span "| 901 - [PERSON_NAME] , 902 - [GEOGRAPHIC_DATA]" at bounding box center [58, 186] width 76 height 28
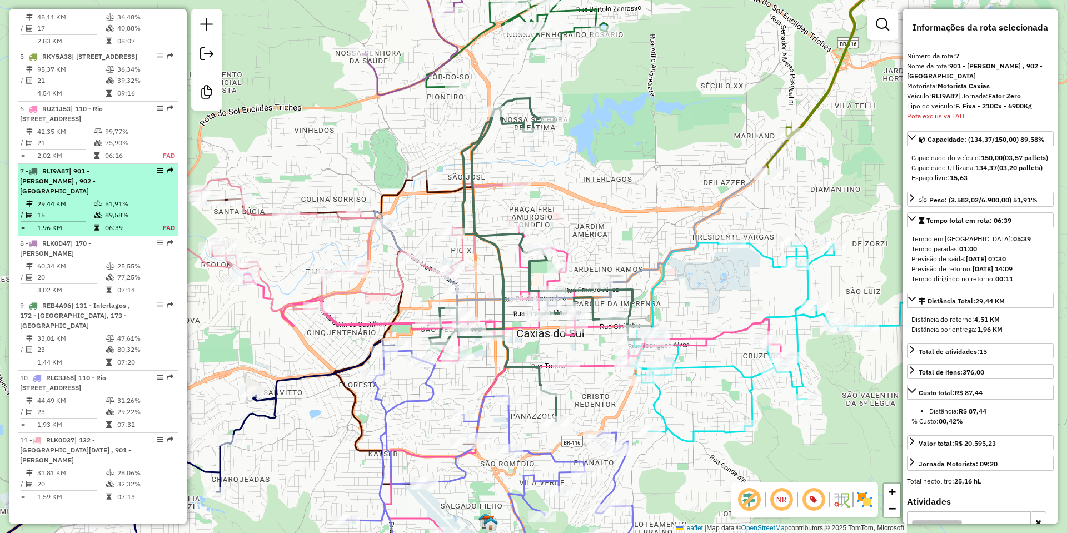
click at [106, 188] on li "7 - RLI9A87 | 901 - Pio X , 902 - [GEOGRAPHIC_DATA] 29,44 KM 51,91% / 15 89,58%…" at bounding box center [98, 200] width 160 height 72
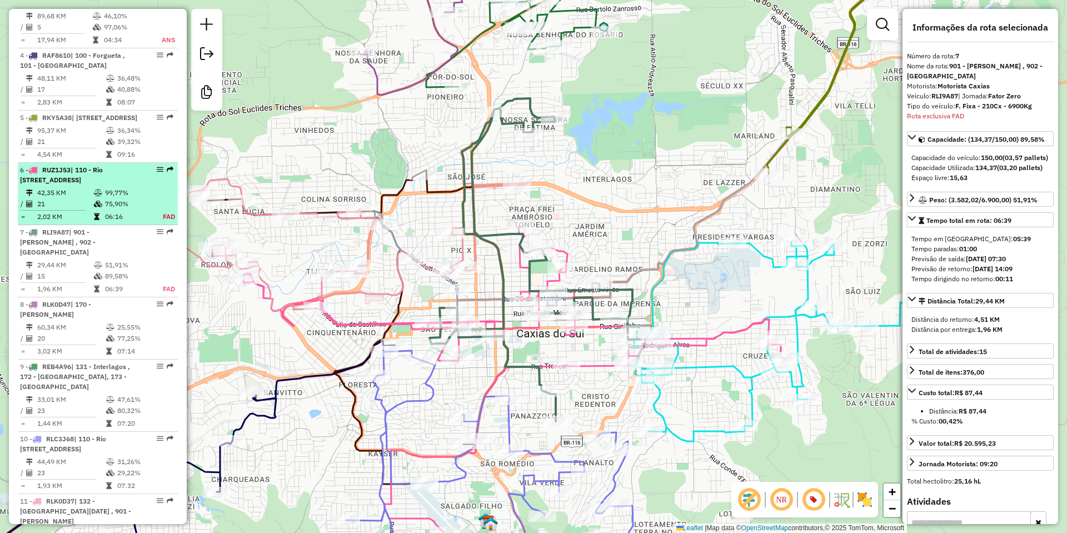
click at [103, 184] on span "| 110 - Rio [STREET_ADDRESS]" at bounding box center [61, 175] width 83 height 18
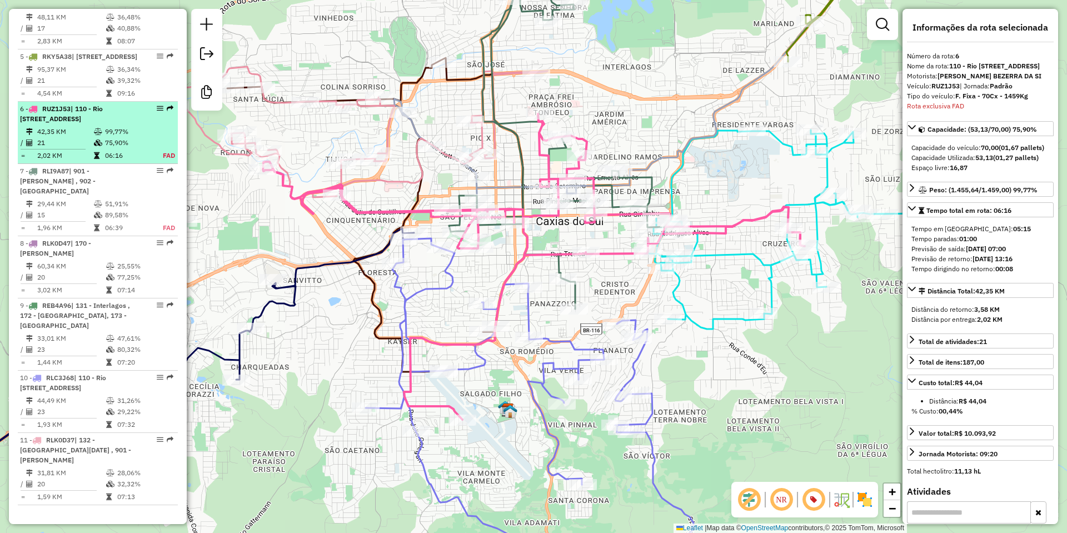
click at [112, 145] on td "75,90%" at bounding box center [127, 142] width 46 height 11
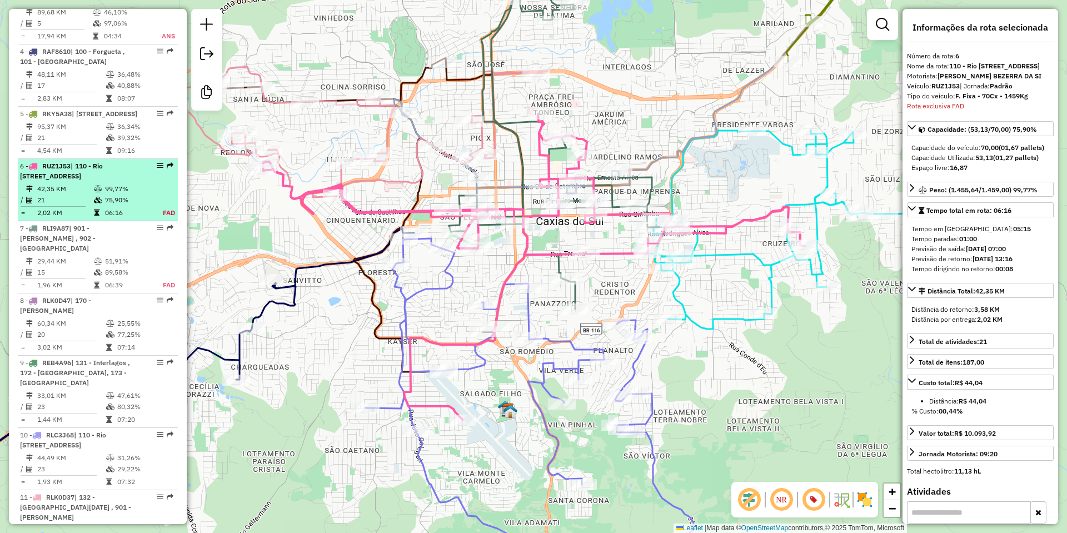
scroll to position [629, 0]
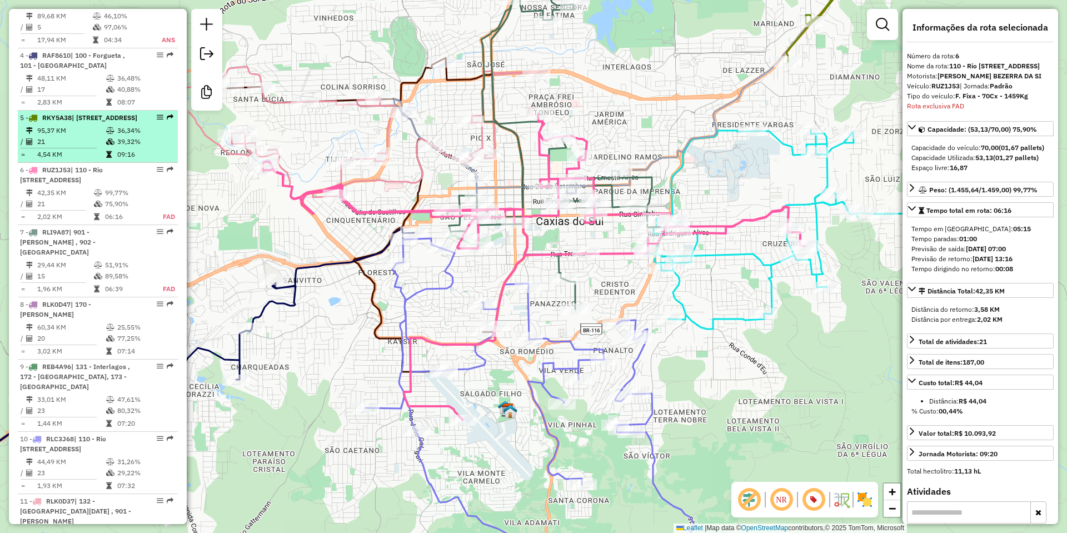
click at [110, 123] on div "5 - RKY5A38 | [STREET_ADDRESS]" at bounding box center [79, 118] width 118 height 10
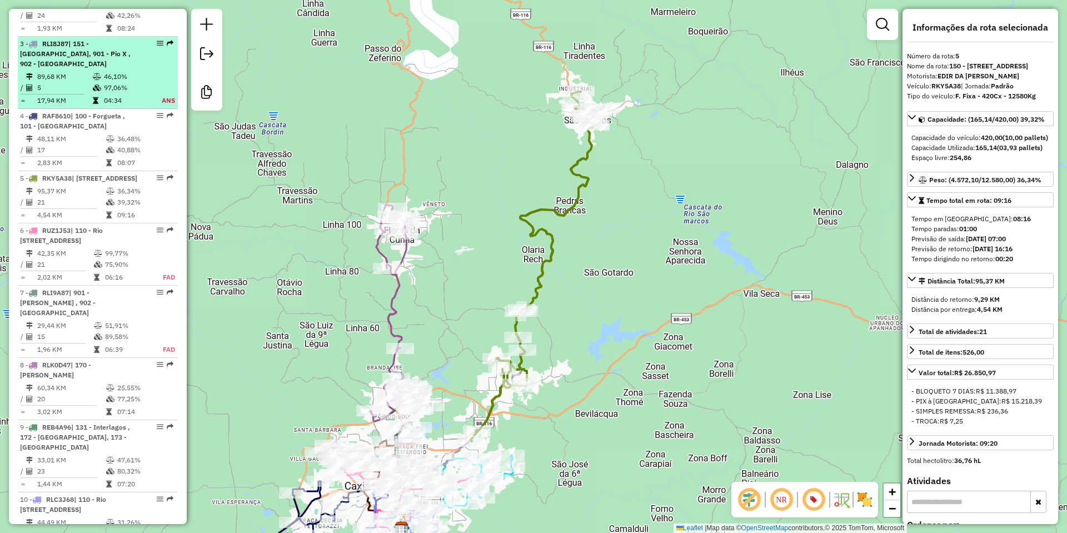
scroll to position [518, 0]
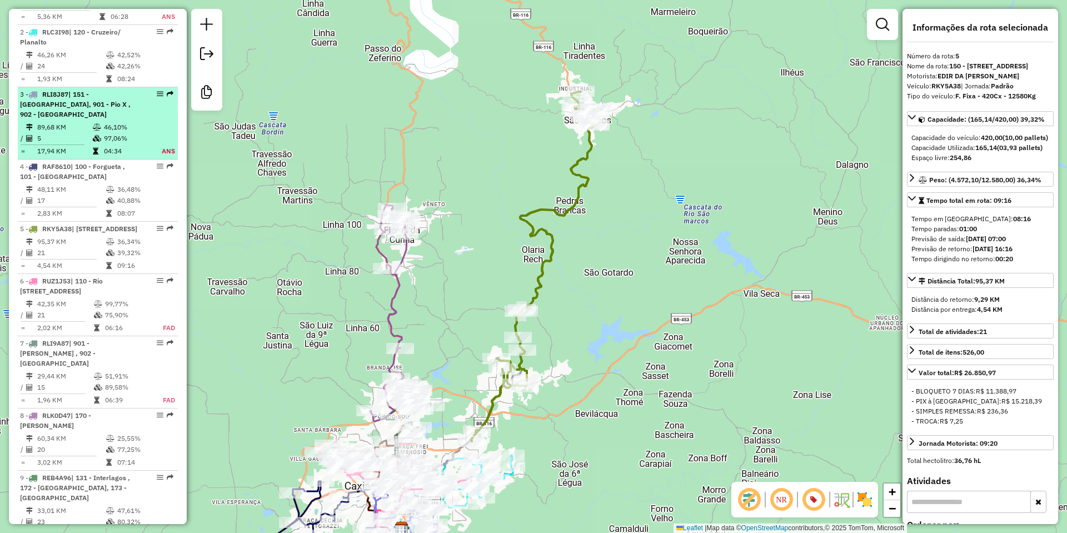
click at [55, 119] on div "3 - RLI8J87 | [STREET_ADDRESS]" at bounding box center [79, 104] width 118 height 30
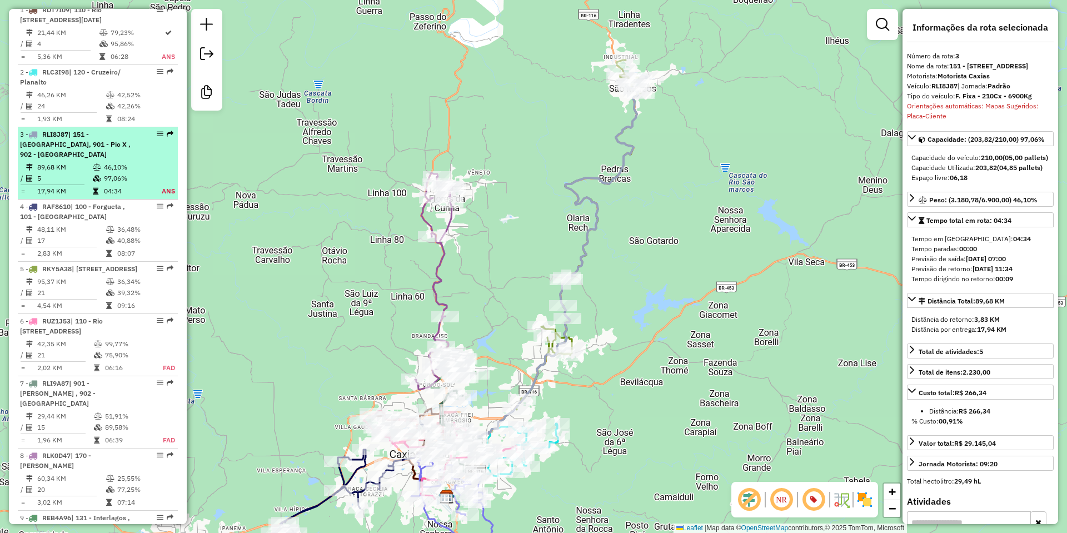
scroll to position [407, 0]
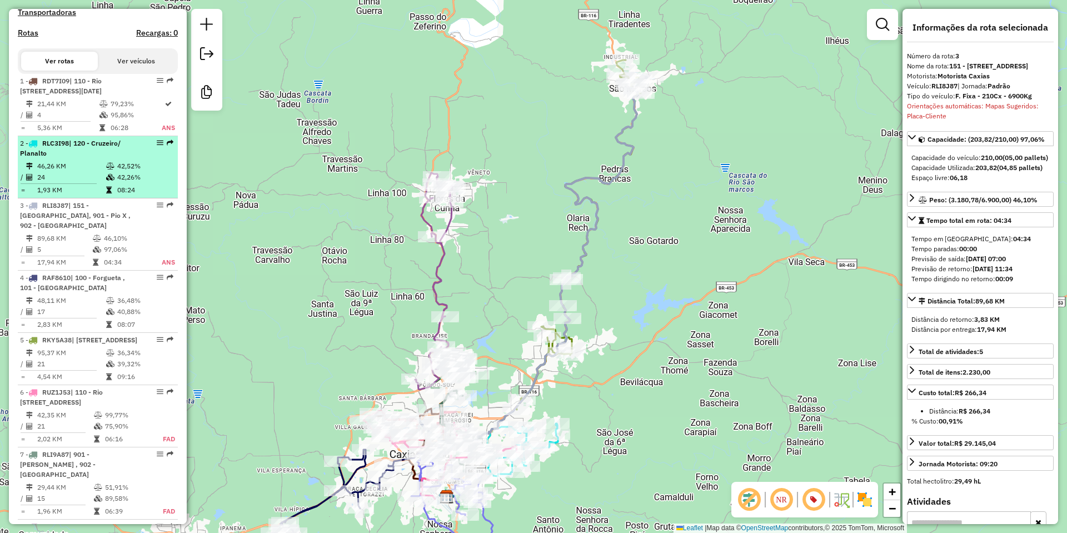
click at [58, 172] on td "46,26 KM" at bounding box center [71, 166] width 69 height 11
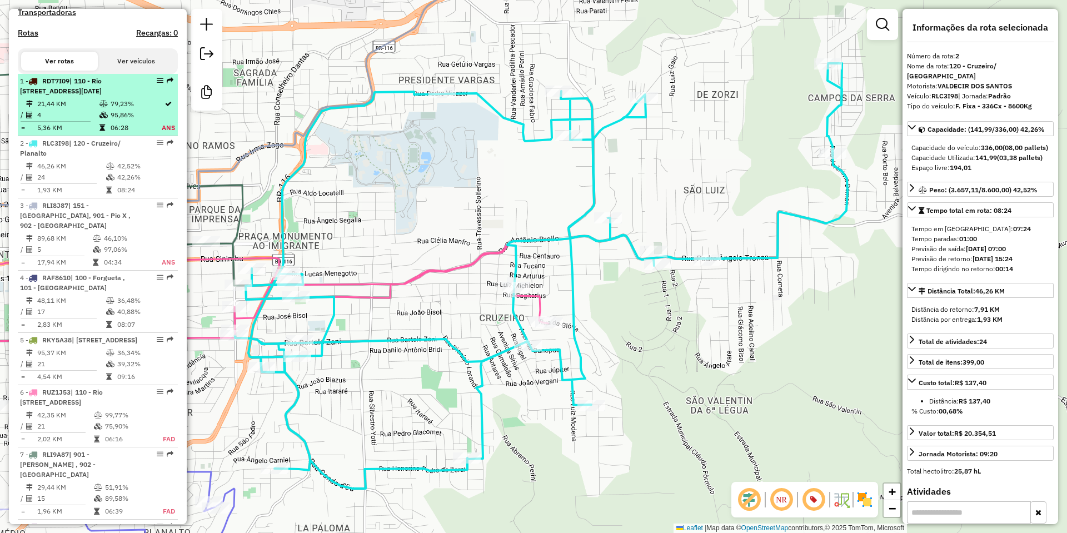
click at [91, 109] on td "21,44 KM" at bounding box center [68, 103] width 62 height 11
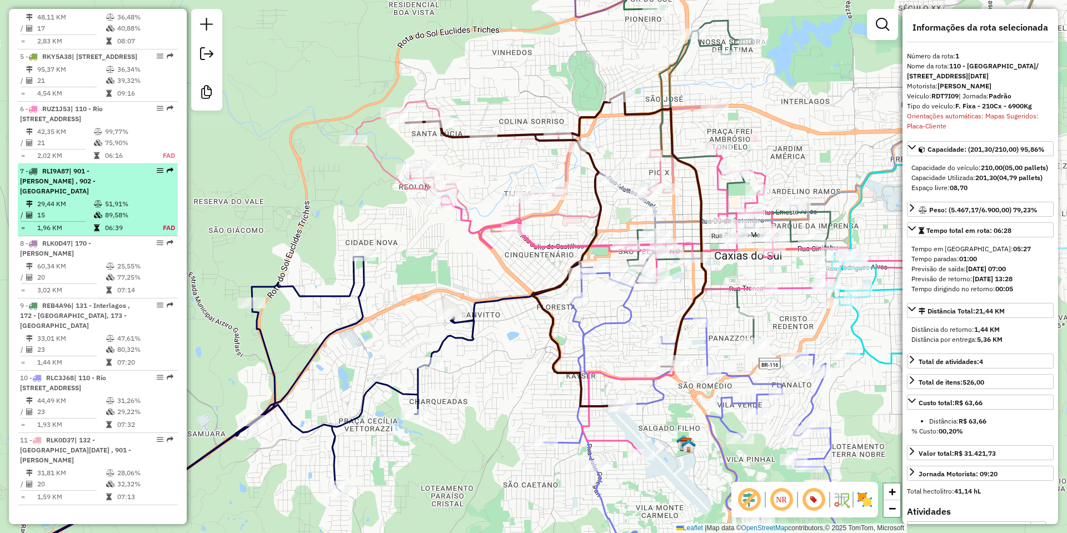
scroll to position [740, 0]
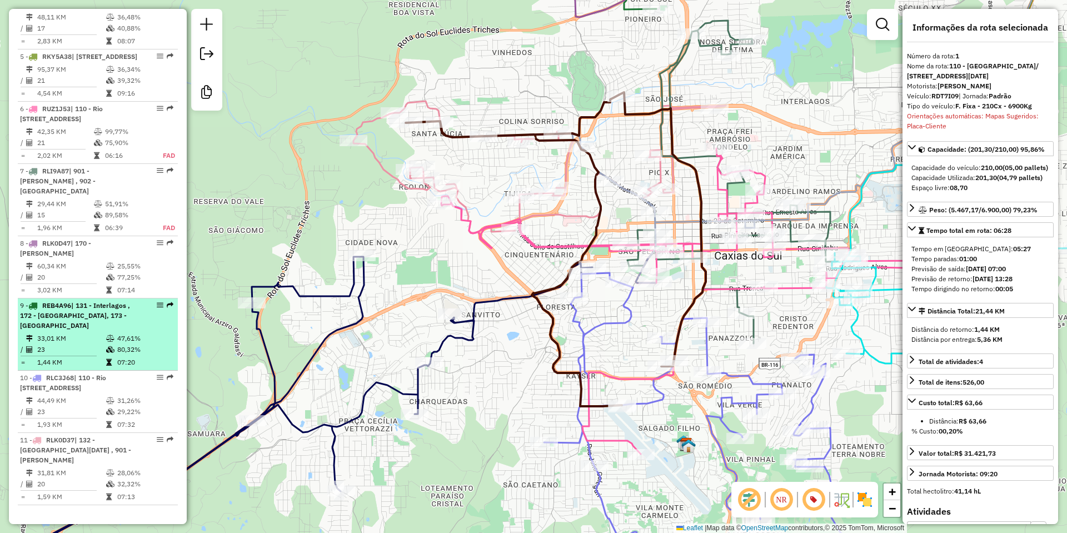
click at [109, 301] on span "| 131 - Interlagos , 172 - [GEOGRAPHIC_DATA], 173 - [GEOGRAPHIC_DATA]" at bounding box center [75, 315] width 110 height 28
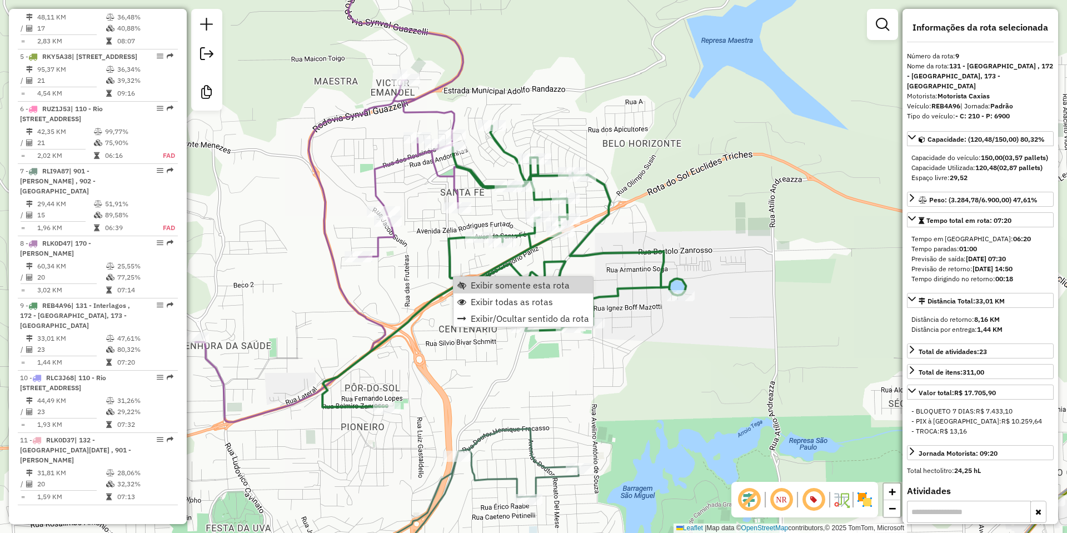
click at [498, 276] on div "Exibir somente esta rota Exibir todas as rotas Exibir/Ocultar sentido da rota" at bounding box center [523, 301] width 141 height 51
click at [494, 282] on span "Exibir somente esta rota" at bounding box center [520, 285] width 99 height 9
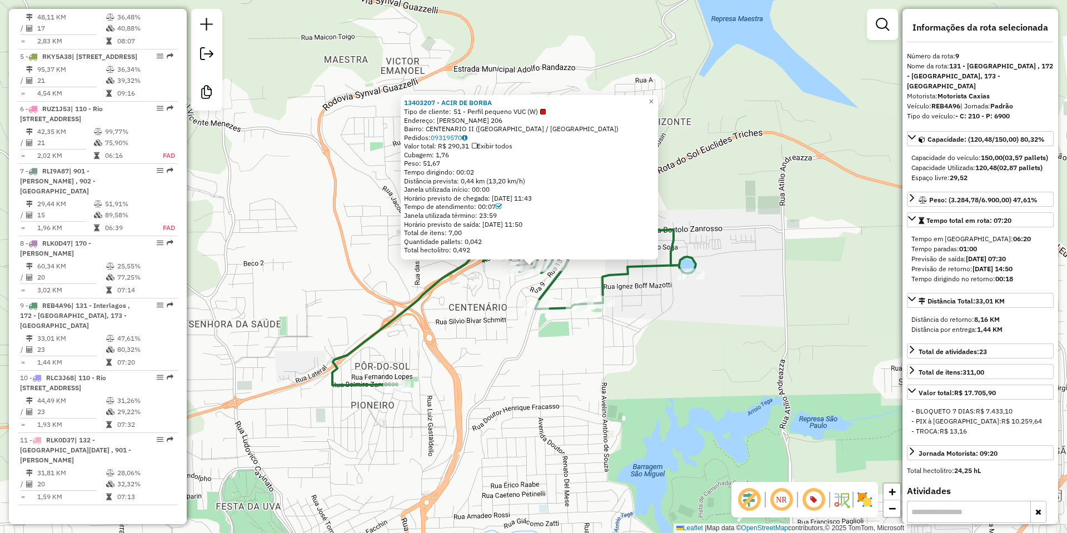
drag, startPoint x: 585, startPoint y: 361, endPoint x: 591, endPoint y: 349, distance: 13.7
click at [587, 361] on div "13403207 - ACIR DE BORBA Tipo de cliente: 51 - Perfil pequeno VUC (W) Endereço:…" at bounding box center [533, 266] width 1067 height 533
click at [612, 269] on icon at bounding box center [515, 244] width 363 height 281
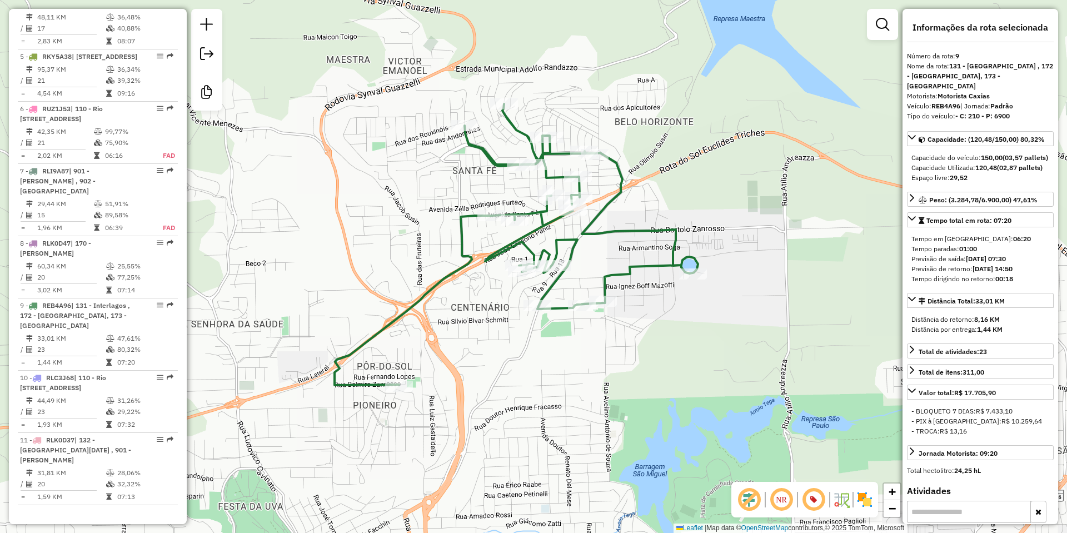
click at [612, 274] on icon at bounding box center [515, 244] width 363 height 281
click at [621, 310] on div "Janela de atendimento Grade de atendimento Capacidade Transportadoras Veículos …" at bounding box center [533, 266] width 1067 height 533
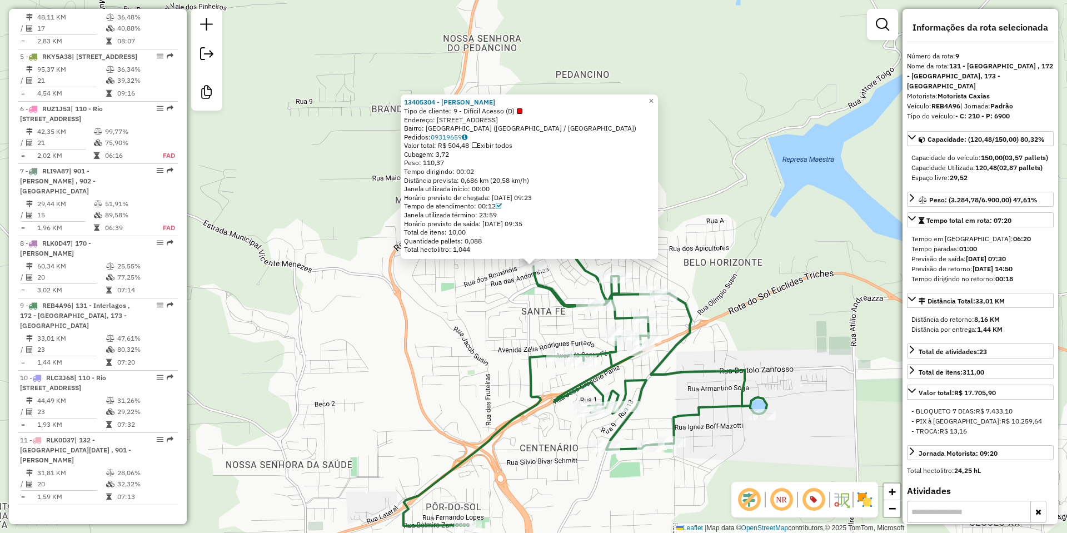
click at [454, 337] on div "13405304 - [PERSON_NAME] Tipo de cliente: 9 - Difícil Acesso (D) Endereço: [STR…" at bounding box center [533, 266] width 1067 height 533
